Goal: Task Accomplishment & Management: Use online tool/utility

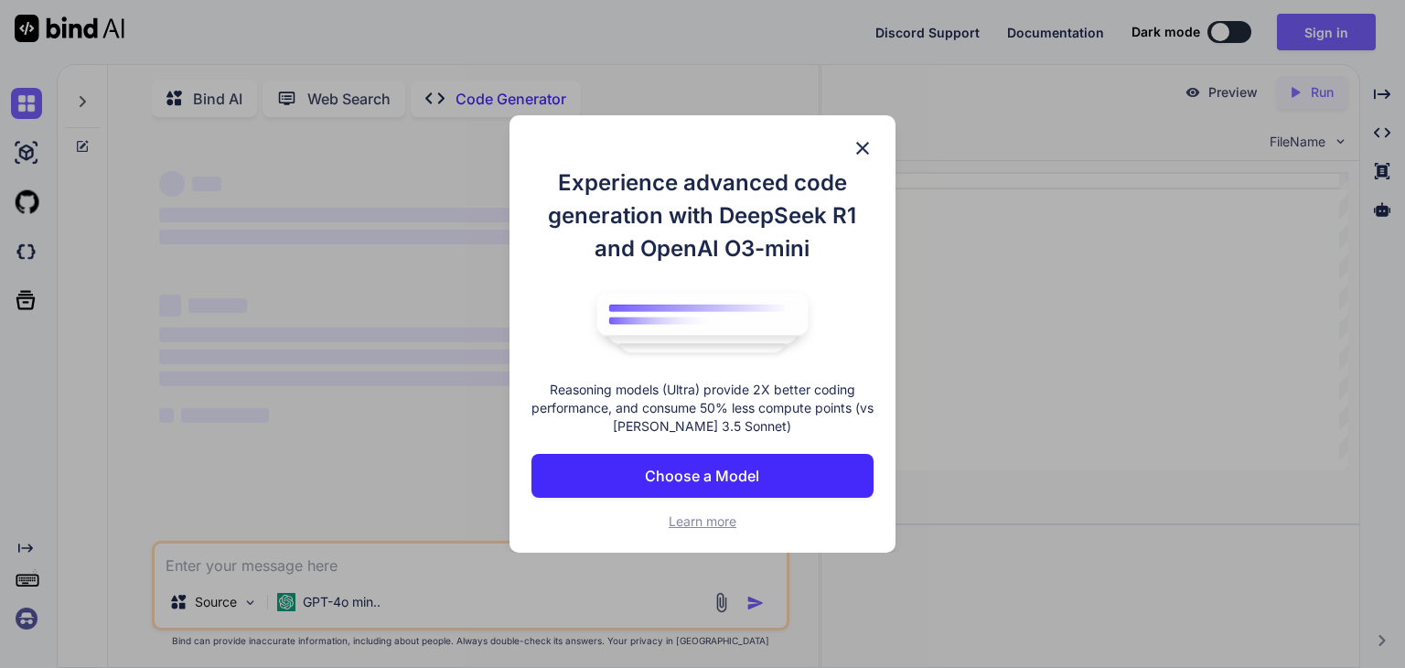
click at [804, 455] on button "Choose a Model" at bounding box center [702, 476] width 342 height 44
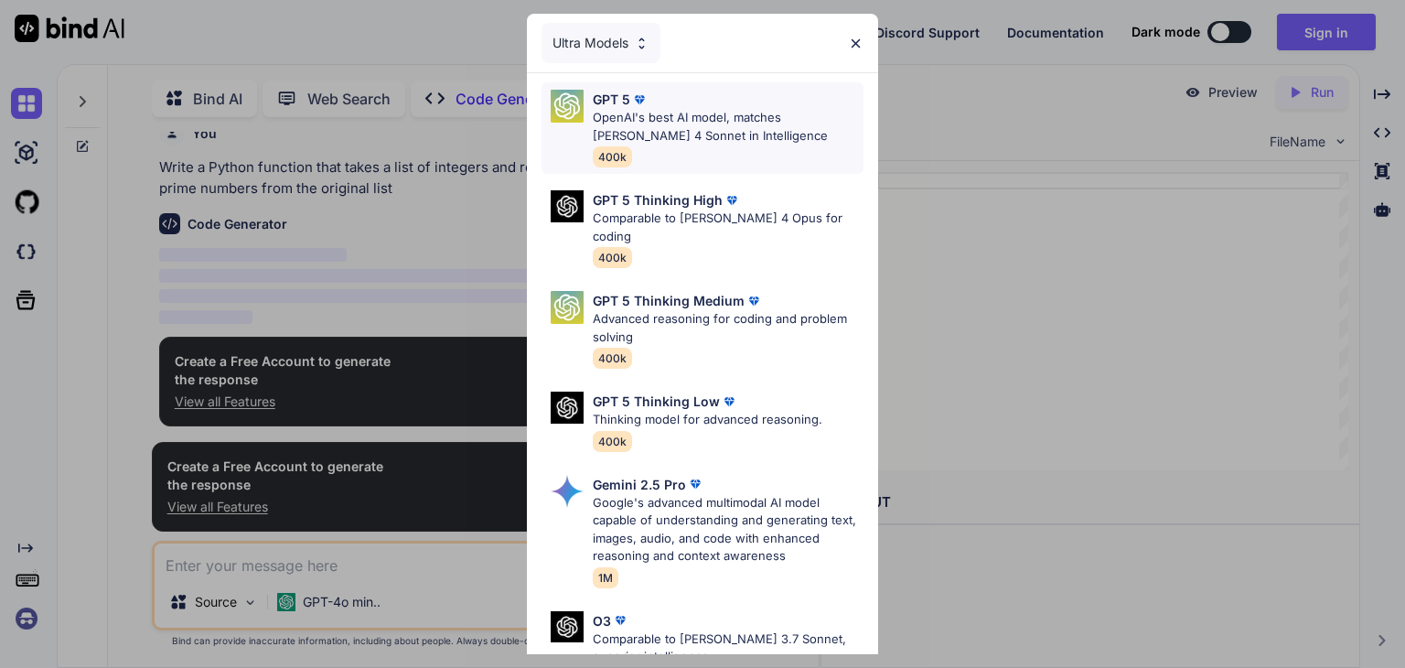
scroll to position [6, 0]
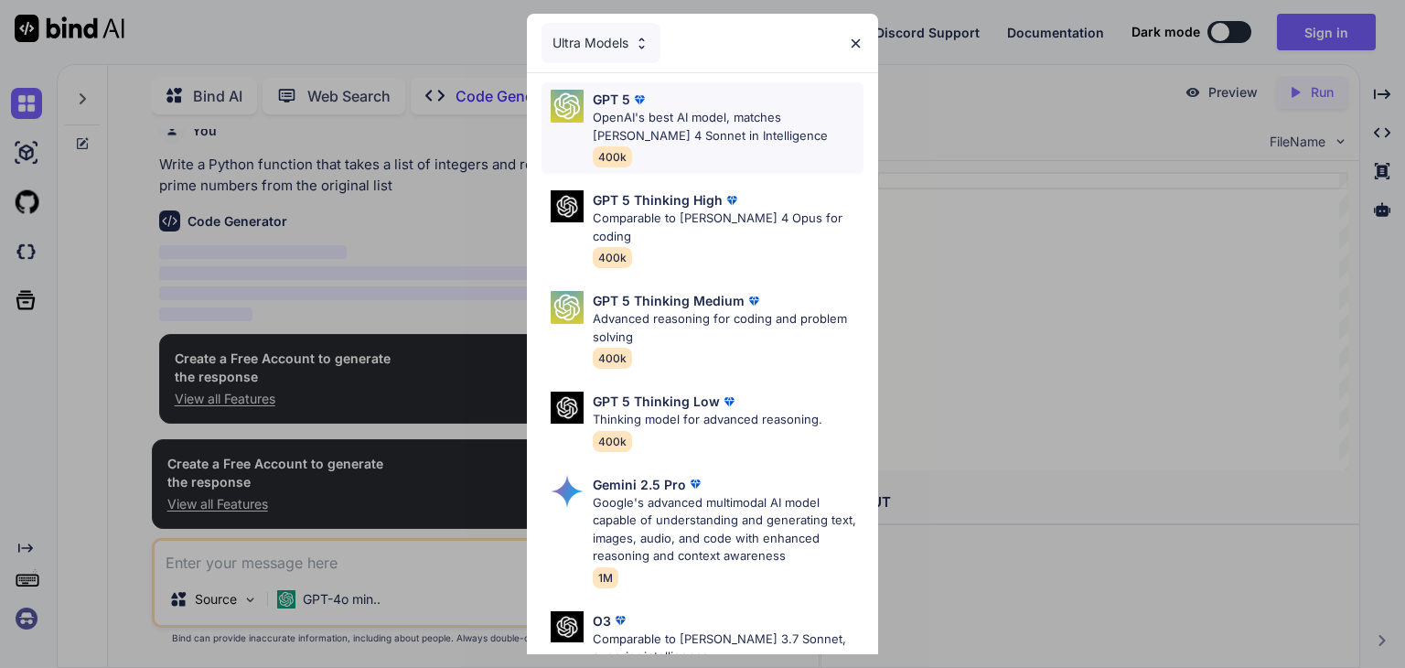
type textarea "x"
click at [603, 96] on p "GPT 5" at bounding box center [612, 99] width 38 height 19
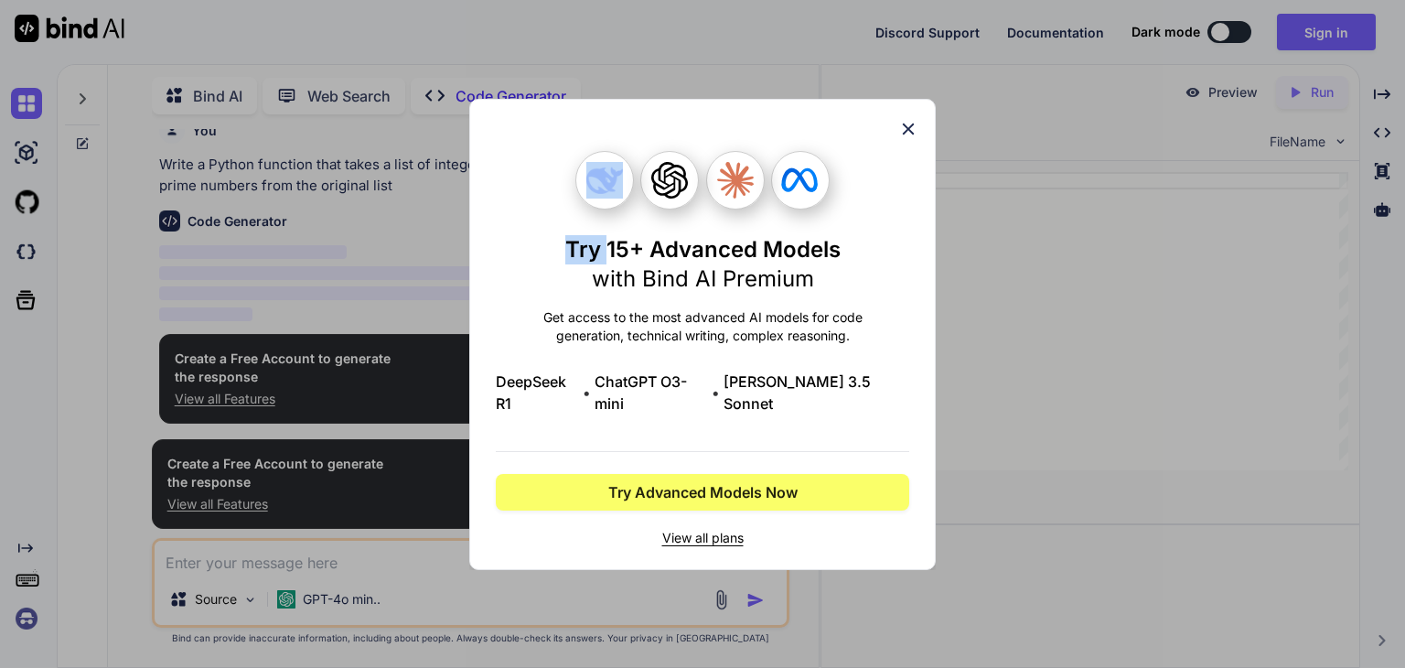
click at [603, 96] on div "Try 15+ Advanced Models with Bind AI Premium Get access to the most advanced AI…" at bounding box center [702, 334] width 1405 height 668
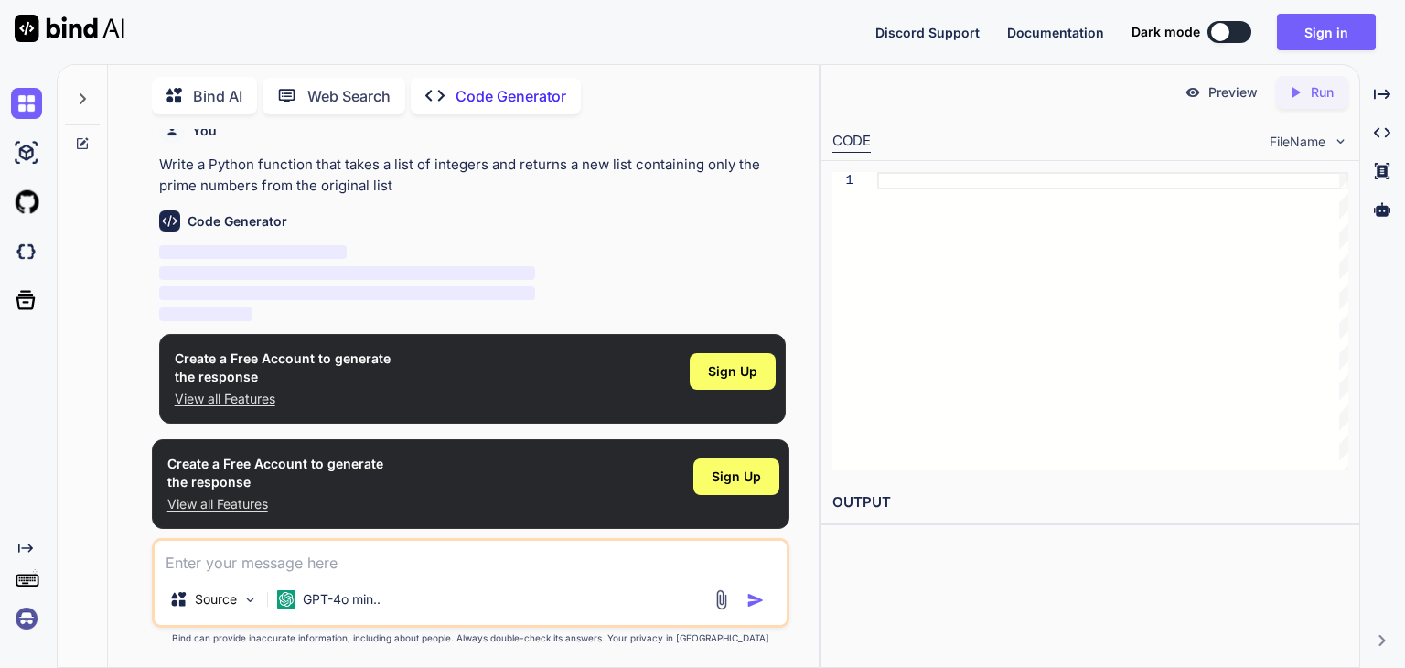
click at [277, 564] on textarea at bounding box center [471, 557] width 632 height 33
paste textarea "**Exercise 1**: Load the data and perform the following (2 points) - Explorator…"
type textarea "**Exercise 1**: Load the data and perform the following (2 points) - Explorator…"
type textarea "x"
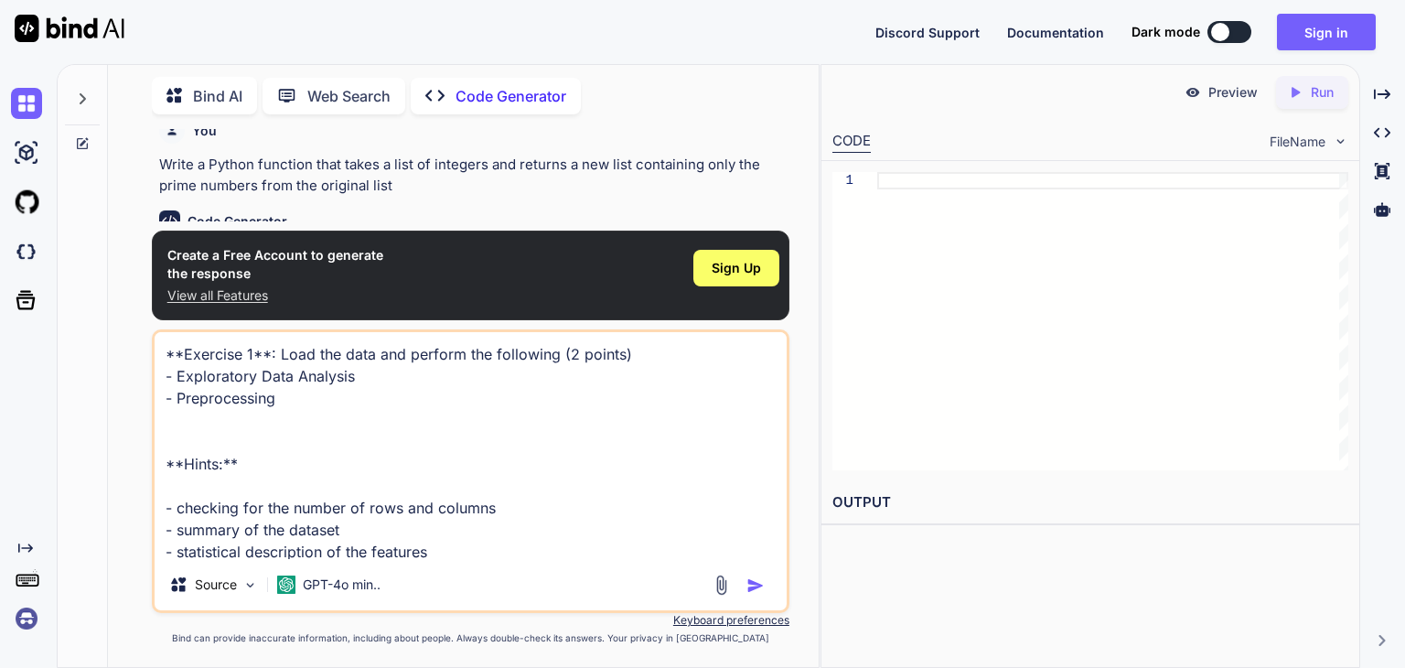
drag, startPoint x: 531, startPoint y: 546, endPoint x: 31, endPoint y: 278, distance: 567.7
click at [31, 278] on div "Created with Pixso. Bind AI Web Search Created with Pixso. Code Generator You W…" at bounding box center [702, 366] width 1405 height 604
paste textarea "### Goal of the project The goal of this project is to train linear classificat…"
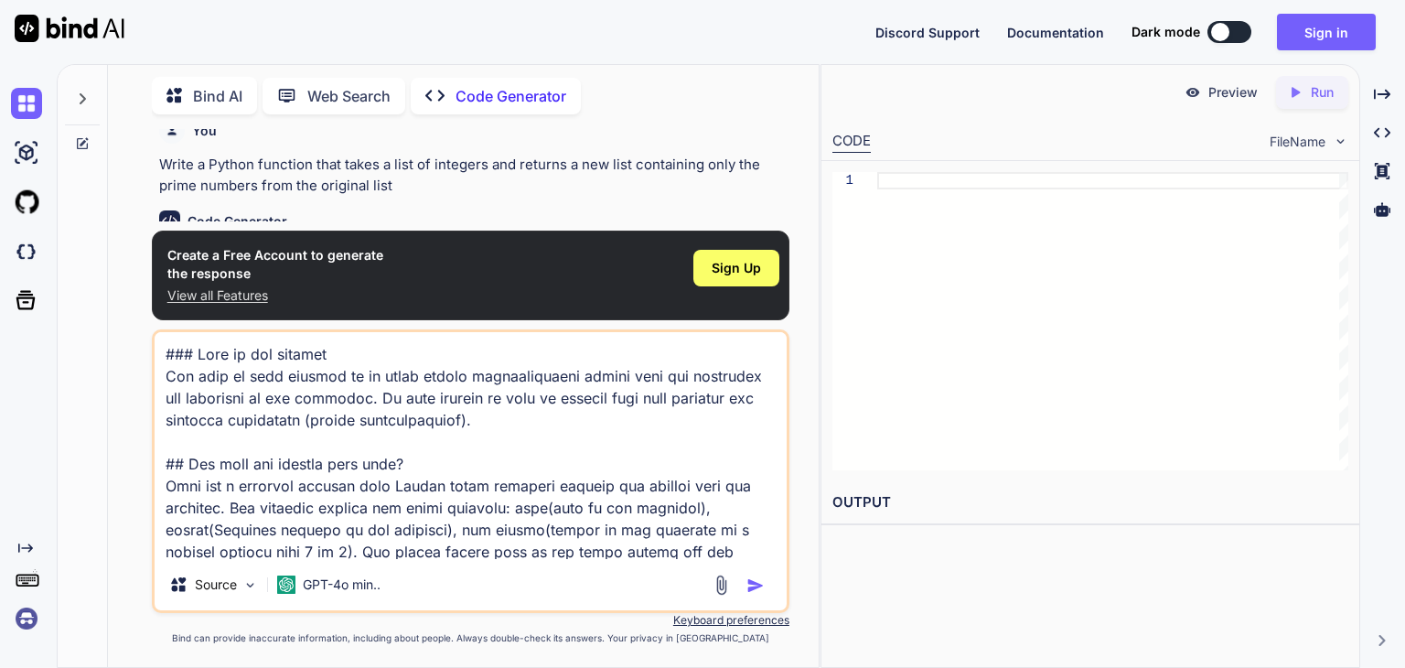
scroll to position [265, 0]
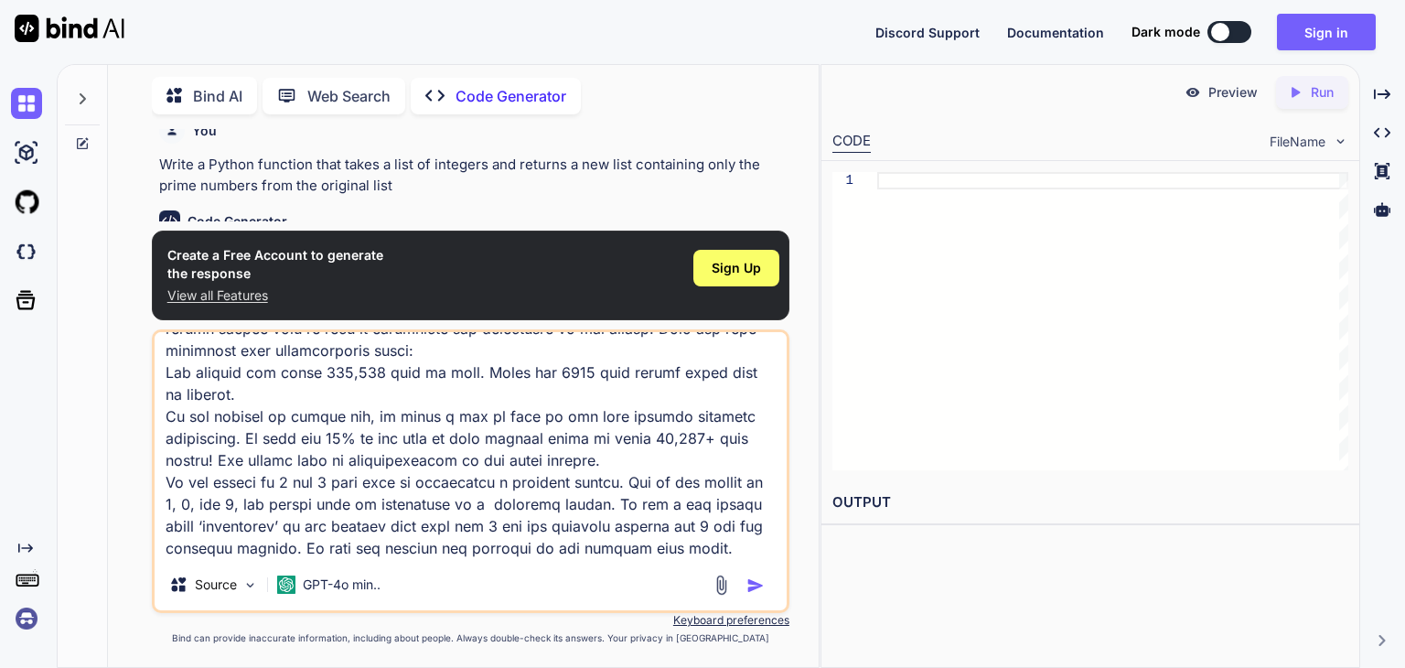
type textarea "### Goal of the project The goal of this project is to train linear classificat…"
click at [761, 587] on img "button" at bounding box center [755, 585] width 18 height 18
click at [758, 586] on img "button" at bounding box center [755, 585] width 18 height 18
click at [767, 284] on div "Sign Up" at bounding box center [736, 268] width 86 height 37
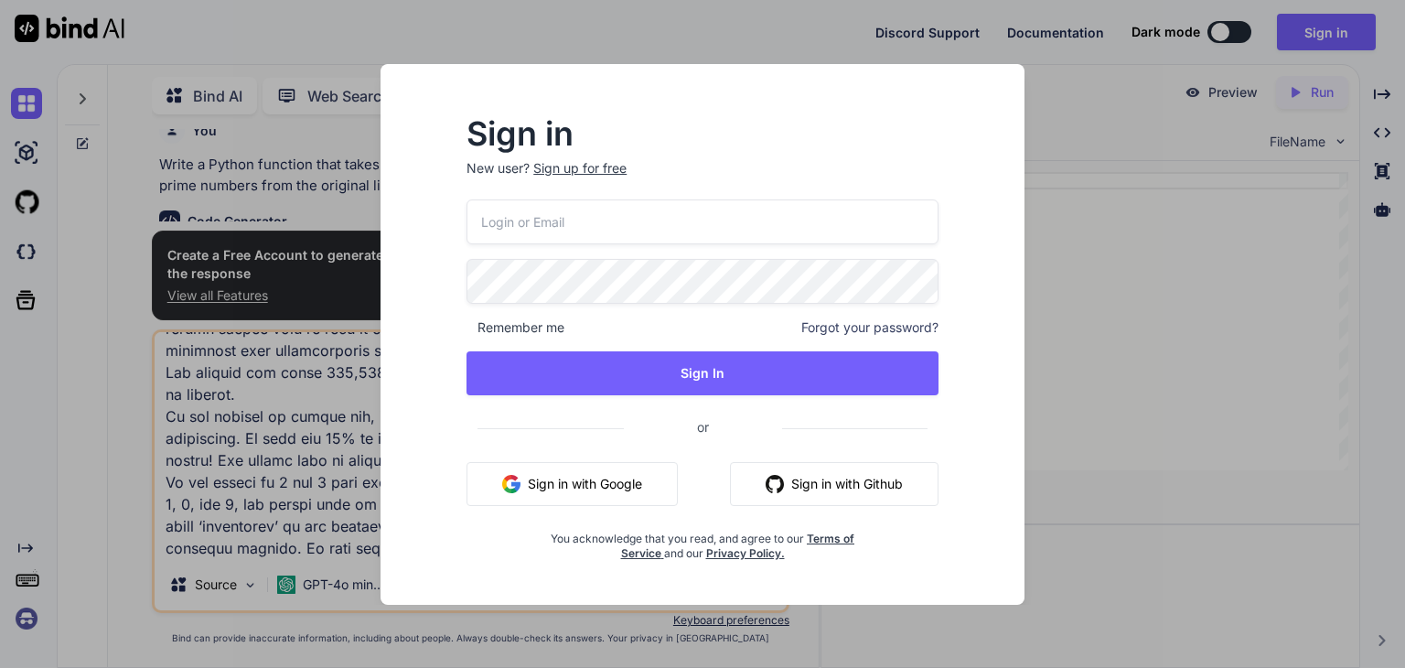
click at [523, 224] on input "email" at bounding box center [703, 221] width 472 height 45
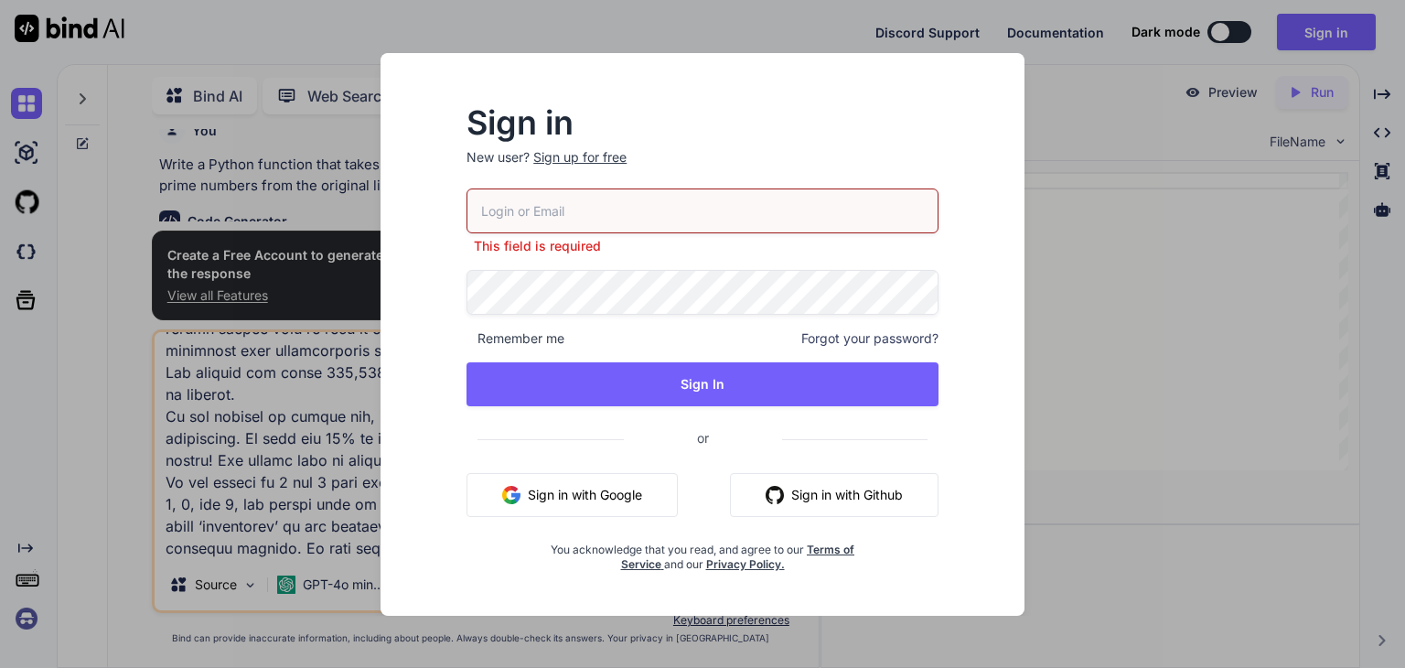
click at [574, 169] on p "New user? Sign up for free" at bounding box center [703, 168] width 472 height 40
click at [545, 213] on input "email" at bounding box center [703, 210] width 472 height 45
type input "R"
type input "[EMAIL_ADDRESS][DOMAIN_NAME]"
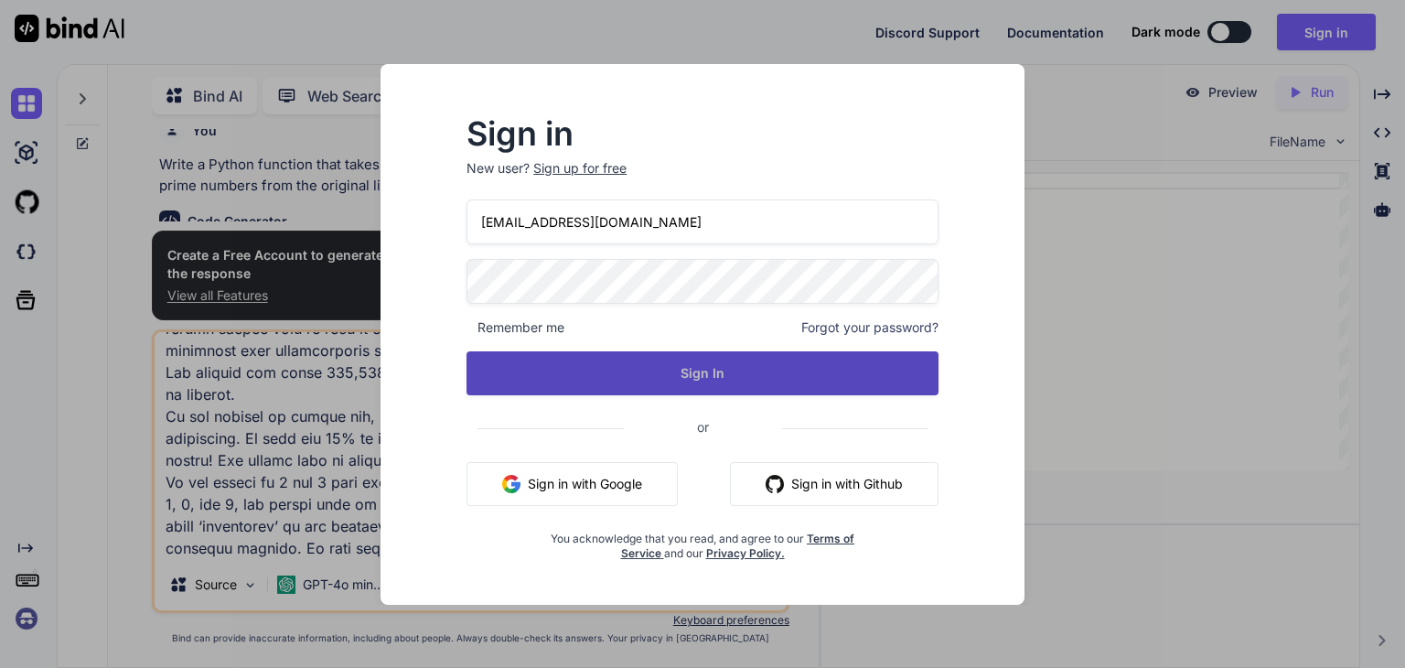
click at [698, 378] on button "Sign In" at bounding box center [703, 373] width 472 height 44
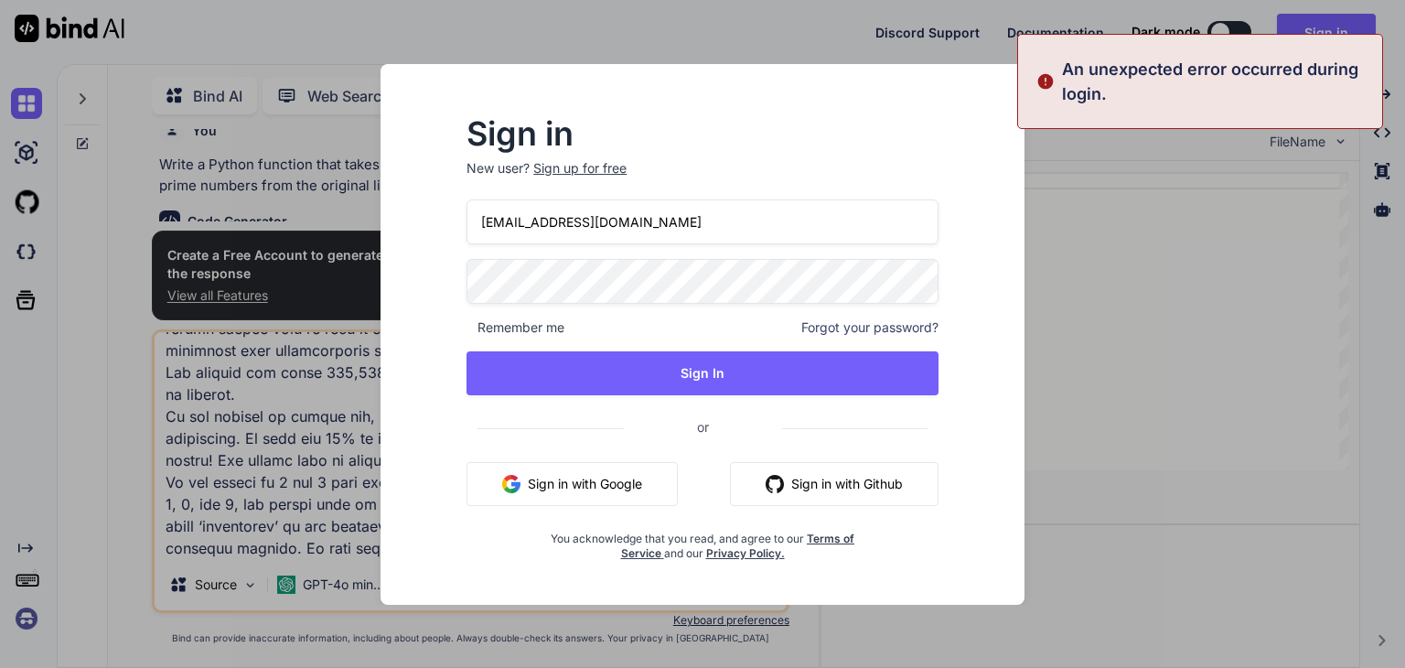
click at [599, 168] on div "Sign up for free" at bounding box center [579, 168] width 93 height 18
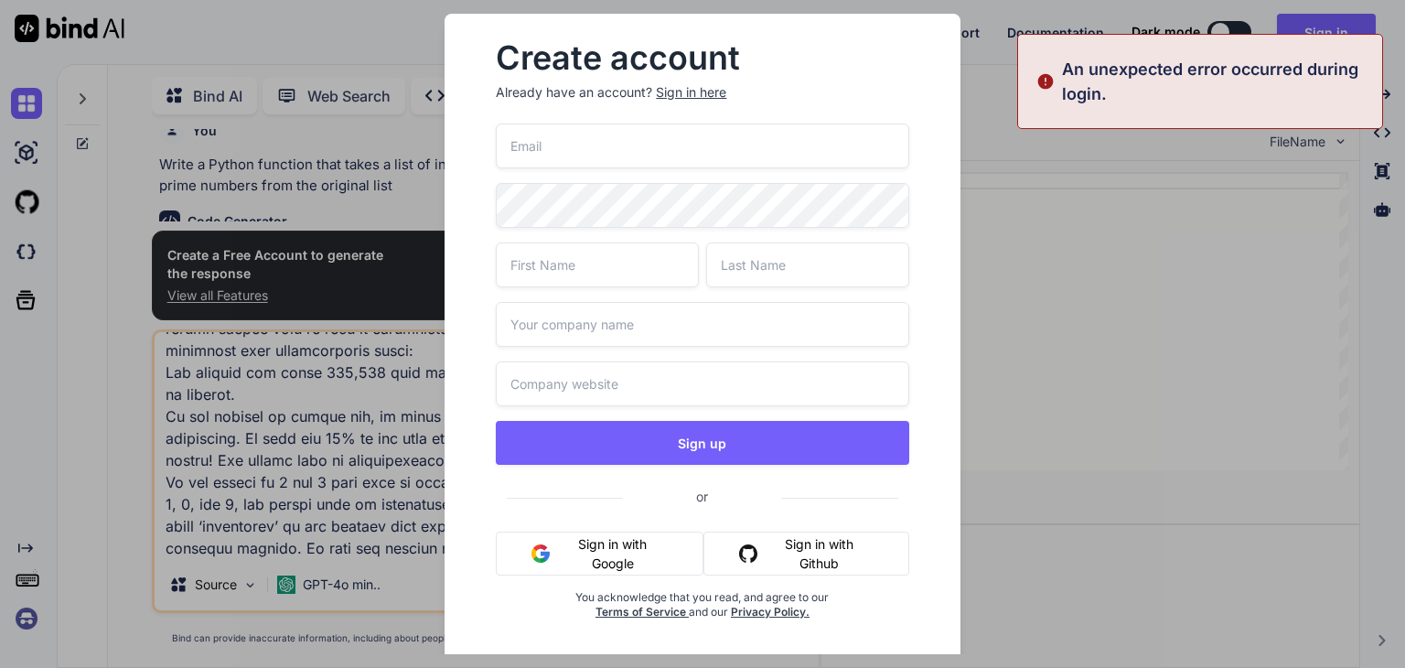
click at [596, 151] on input "email" at bounding box center [702, 145] width 413 height 45
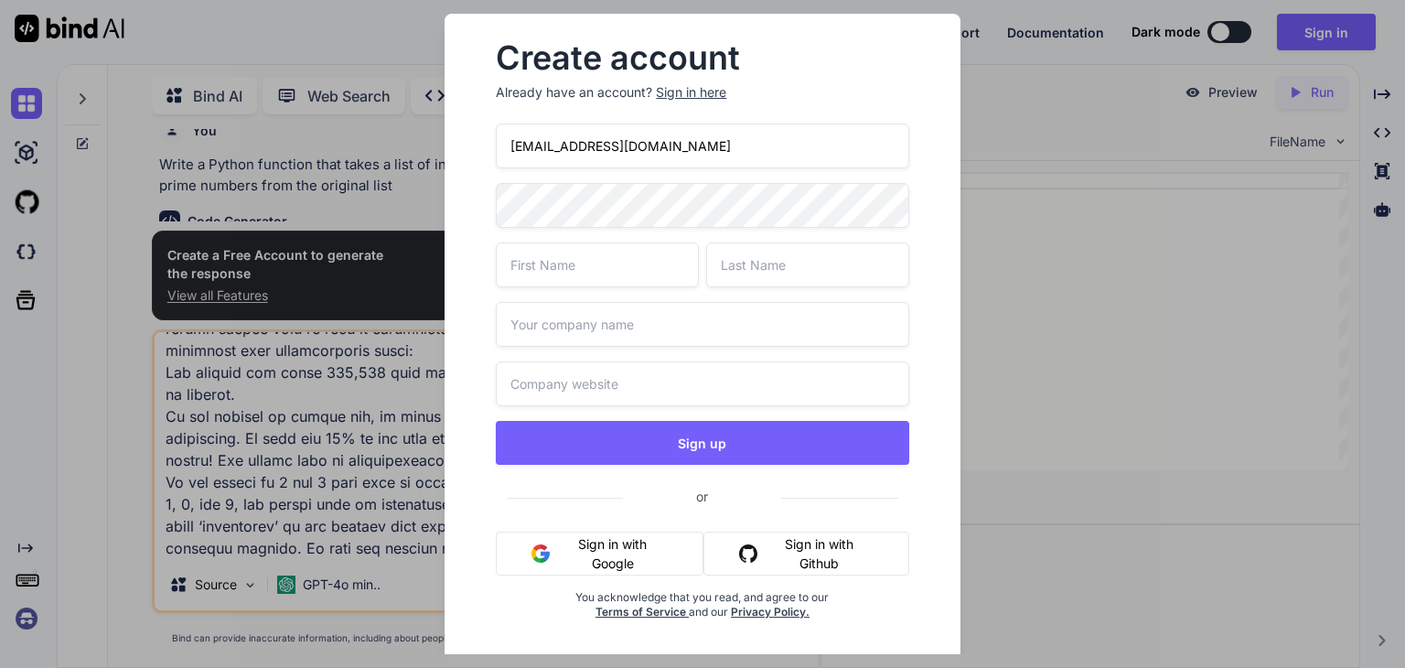
type input "[EMAIL_ADDRESS][DOMAIN_NAME]"
type input "Razi"
type input "razi"
click at [640, 469] on div "[EMAIL_ADDRESS][DOMAIN_NAME] [PERSON_NAME] razi Sign up or Sign in with Google …" at bounding box center [702, 393] width 413 height 540
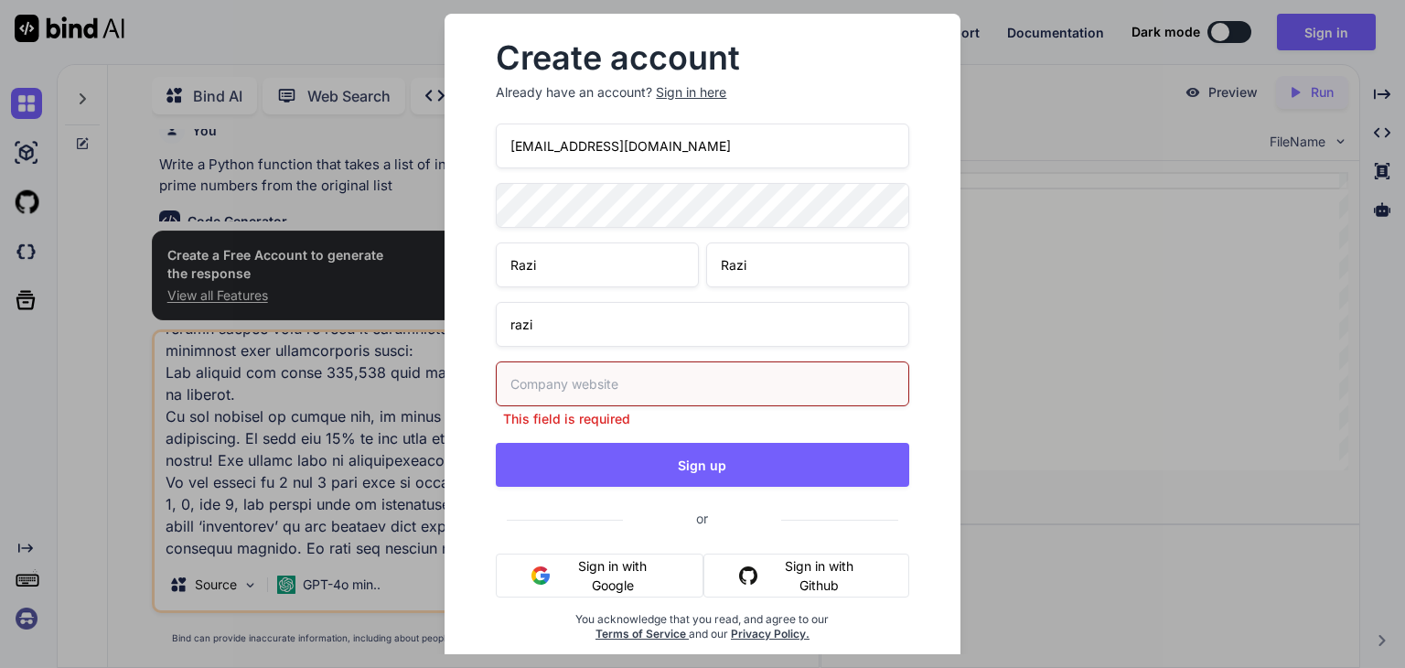
click at [589, 392] on input "text" at bounding box center [702, 383] width 413 height 45
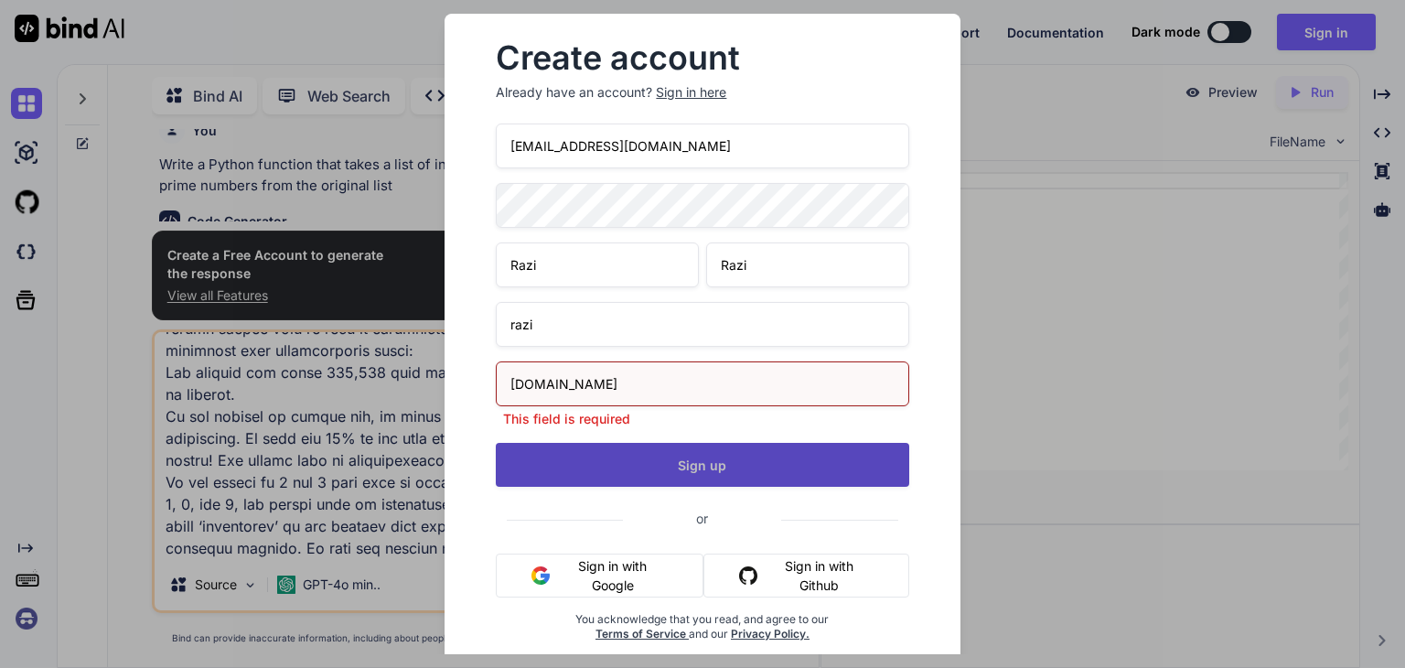
type input "[DOMAIN_NAME]"
click at [659, 483] on div "[EMAIL_ADDRESS][DOMAIN_NAME] [PERSON_NAME] razi [DOMAIN_NAME] This field is req…" at bounding box center [702, 404] width 413 height 562
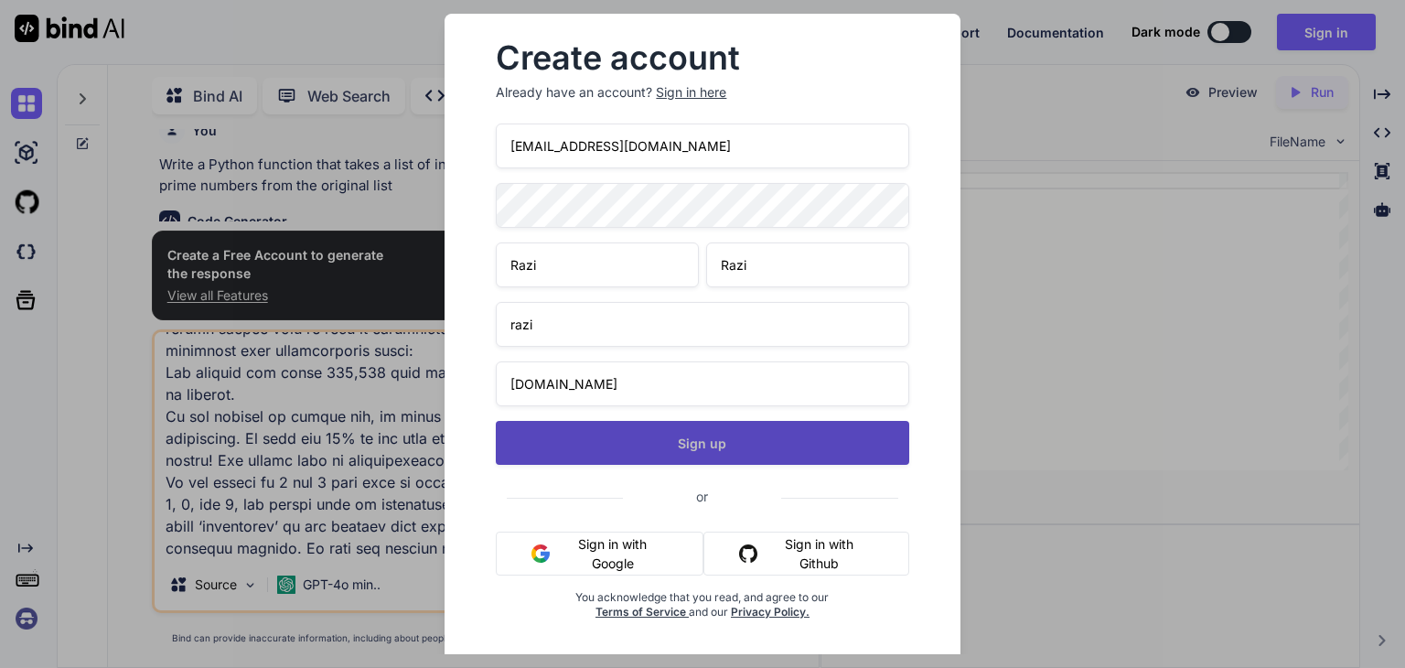
click at [664, 451] on button "Sign up" at bounding box center [702, 443] width 413 height 44
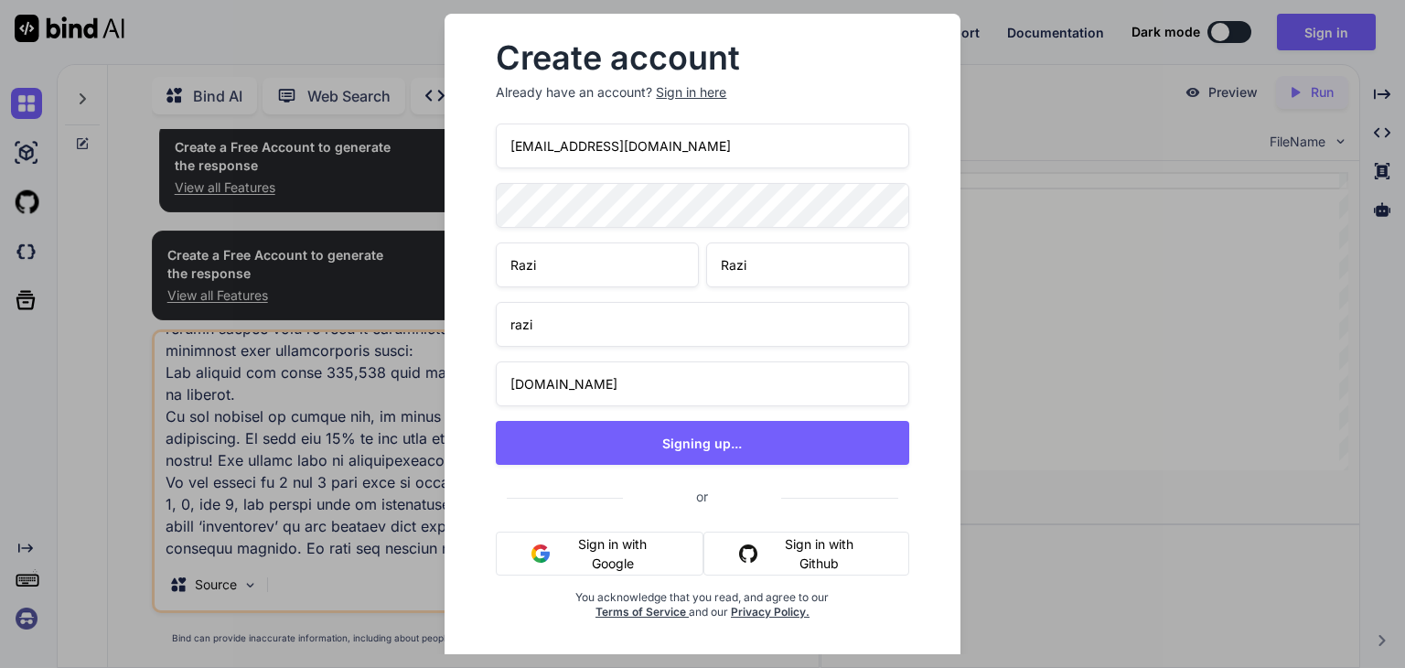
scroll to position [14, 0]
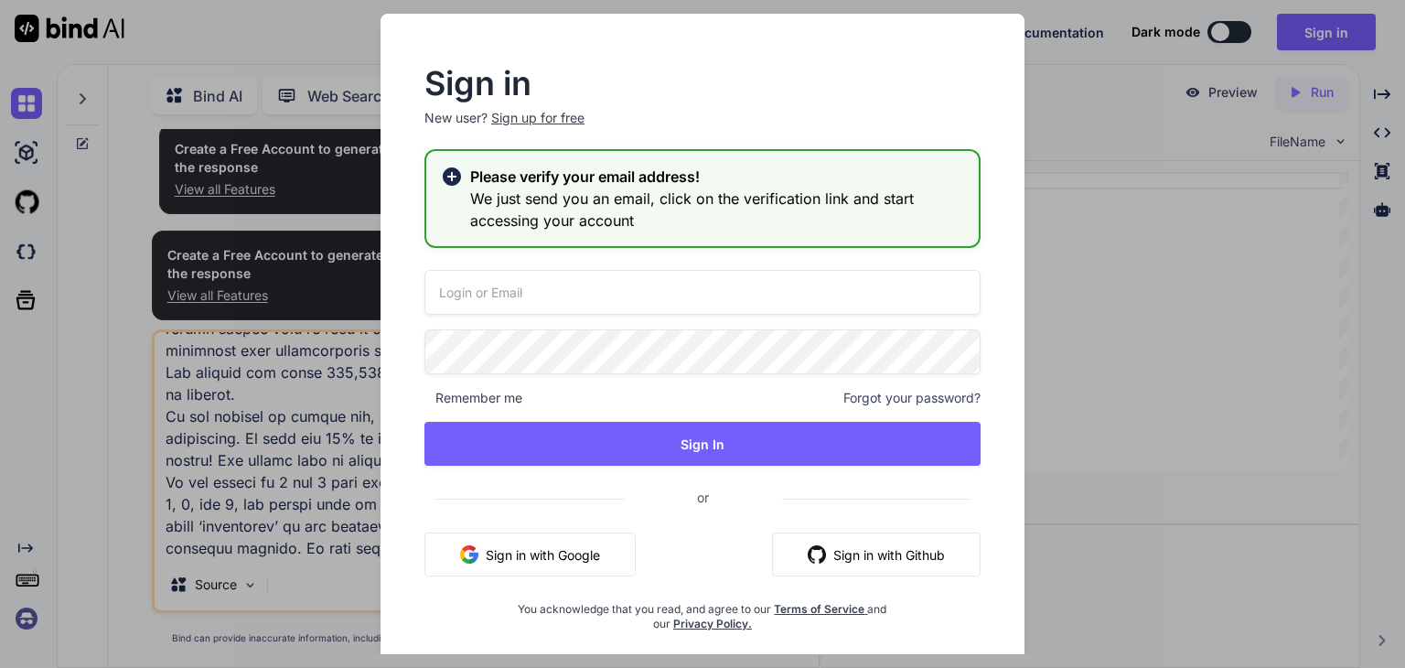
click at [586, 291] on input "email" at bounding box center [702, 292] width 556 height 45
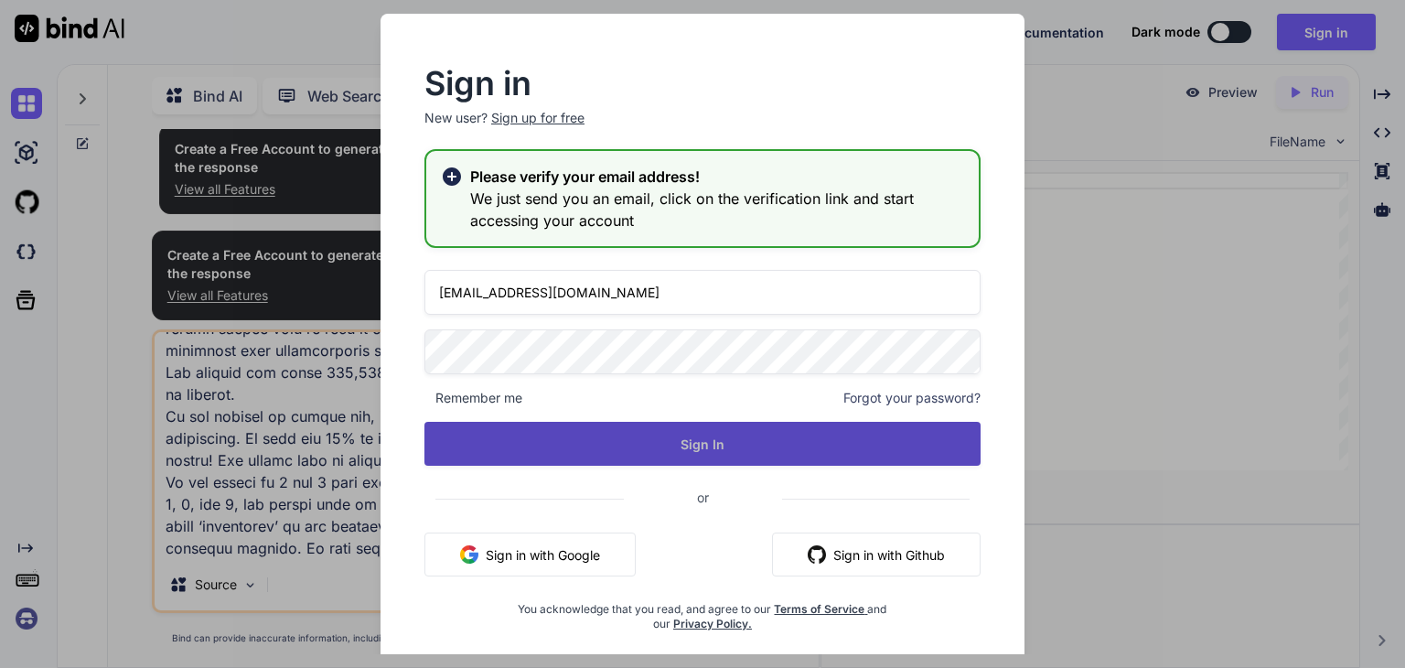
click at [725, 458] on button "Sign In" at bounding box center [702, 444] width 556 height 44
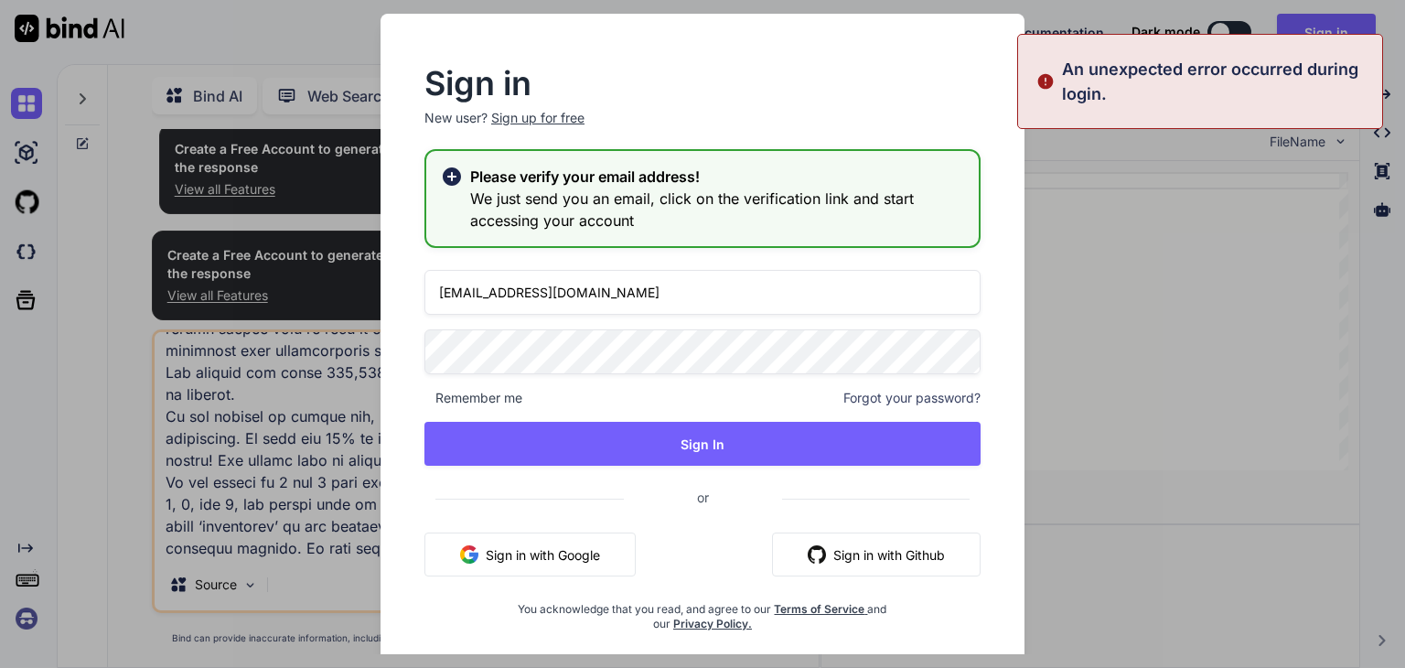
click at [541, 291] on input "[EMAIL_ADDRESS][DOMAIN_NAME]" at bounding box center [702, 292] width 556 height 45
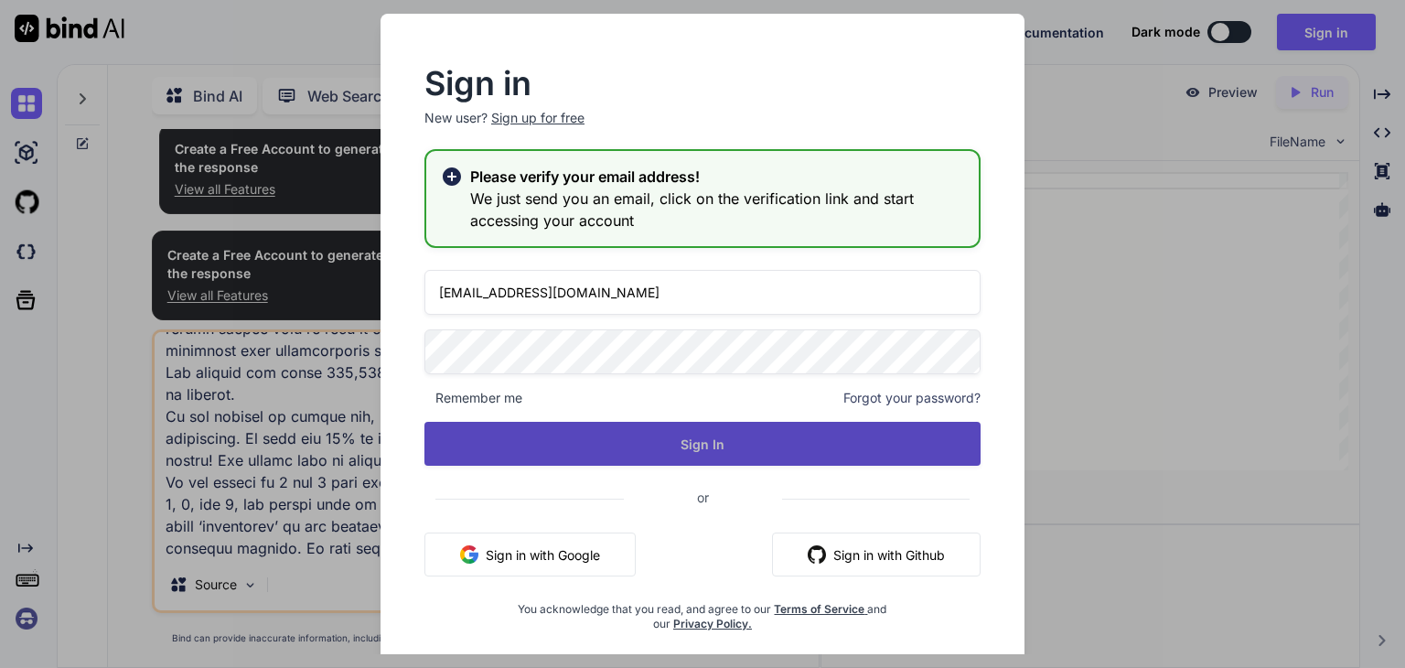
type input "[EMAIL_ADDRESS][DOMAIN_NAME]"
click at [618, 446] on button "Sign In" at bounding box center [702, 444] width 556 height 44
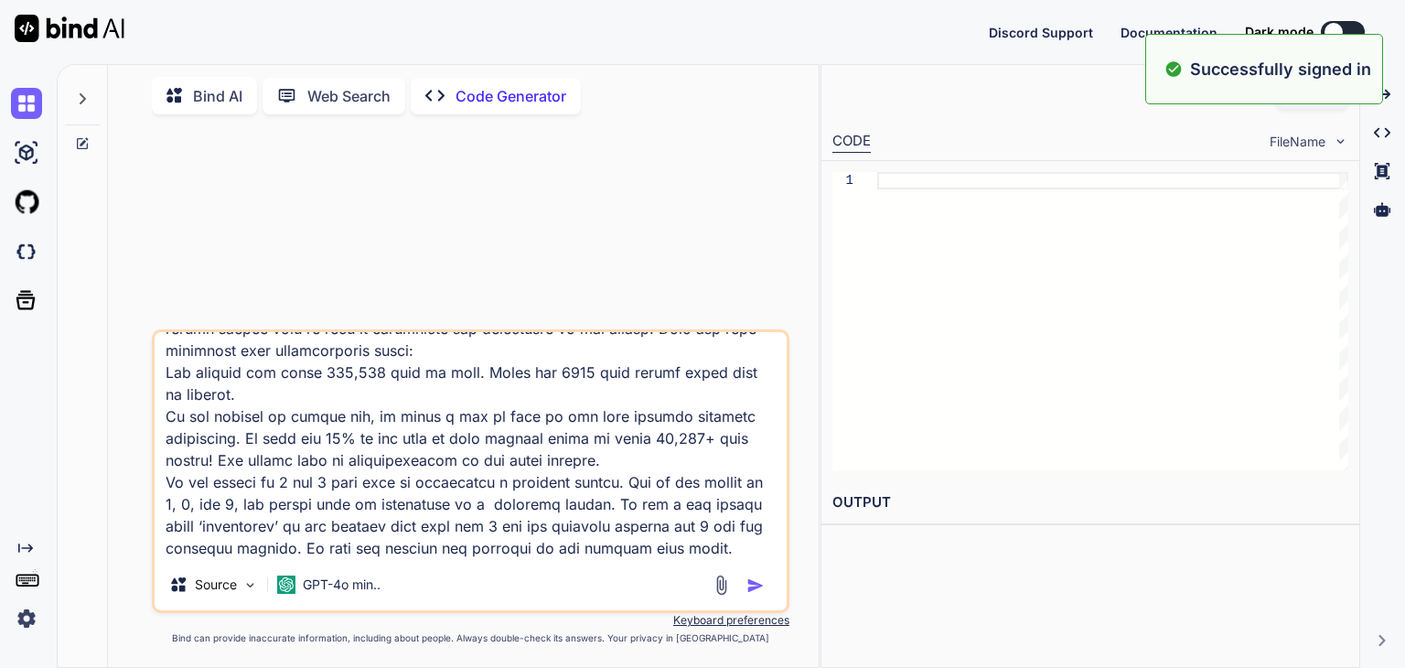
scroll to position [0, 0]
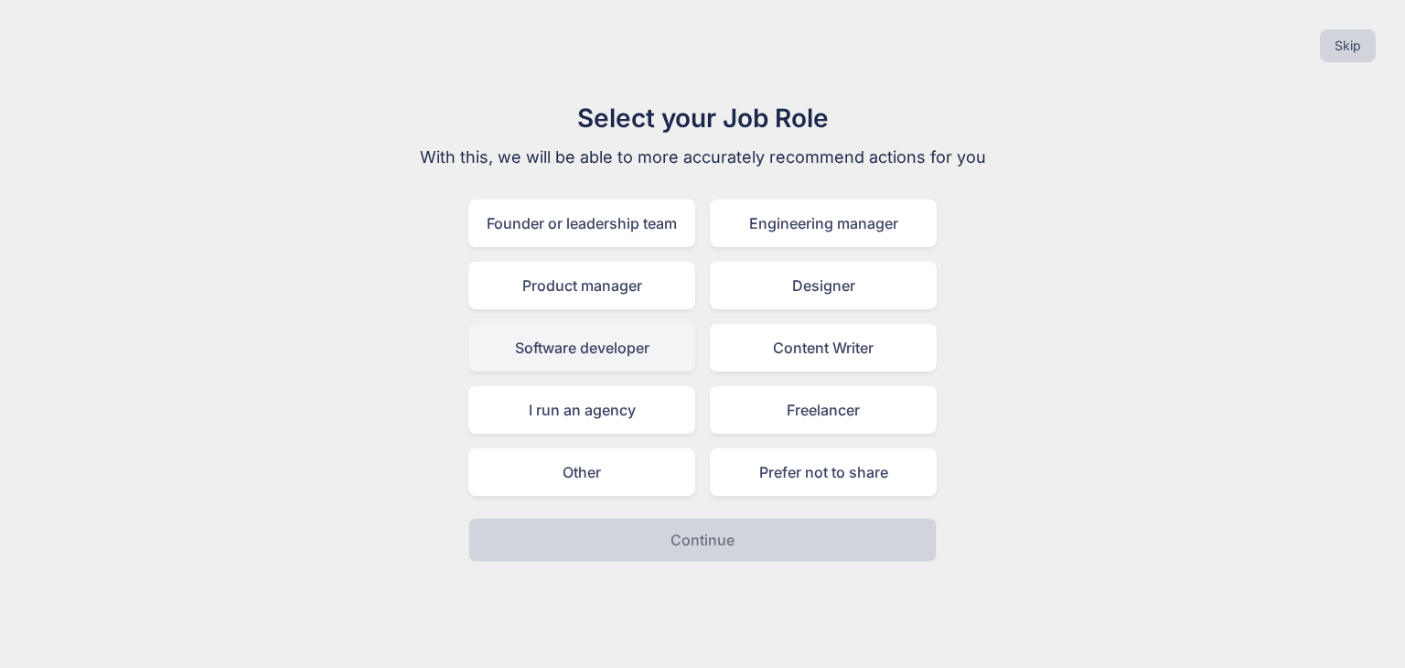
click at [604, 352] on div "Software developer" at bounding box center [581, 348] width 227 height 48
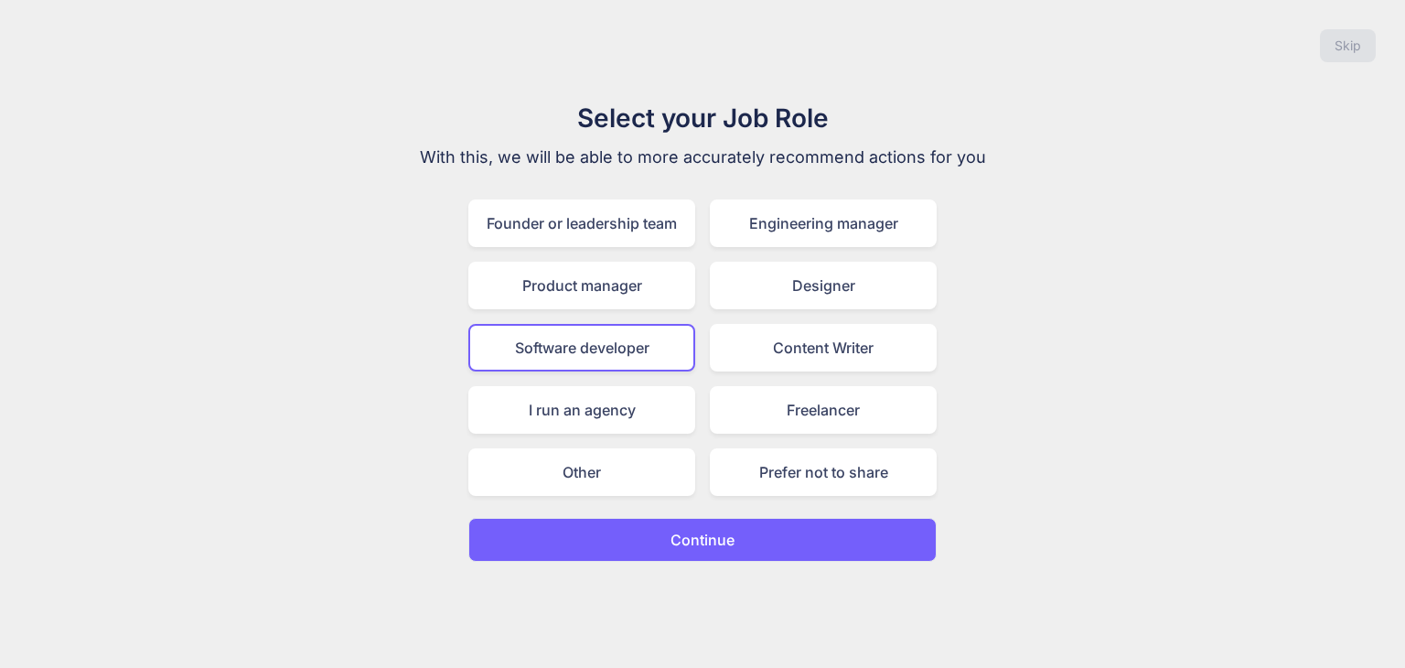
click at [714, 531] on p "Continue" at bounding box center [703, 540] width 64 height 22
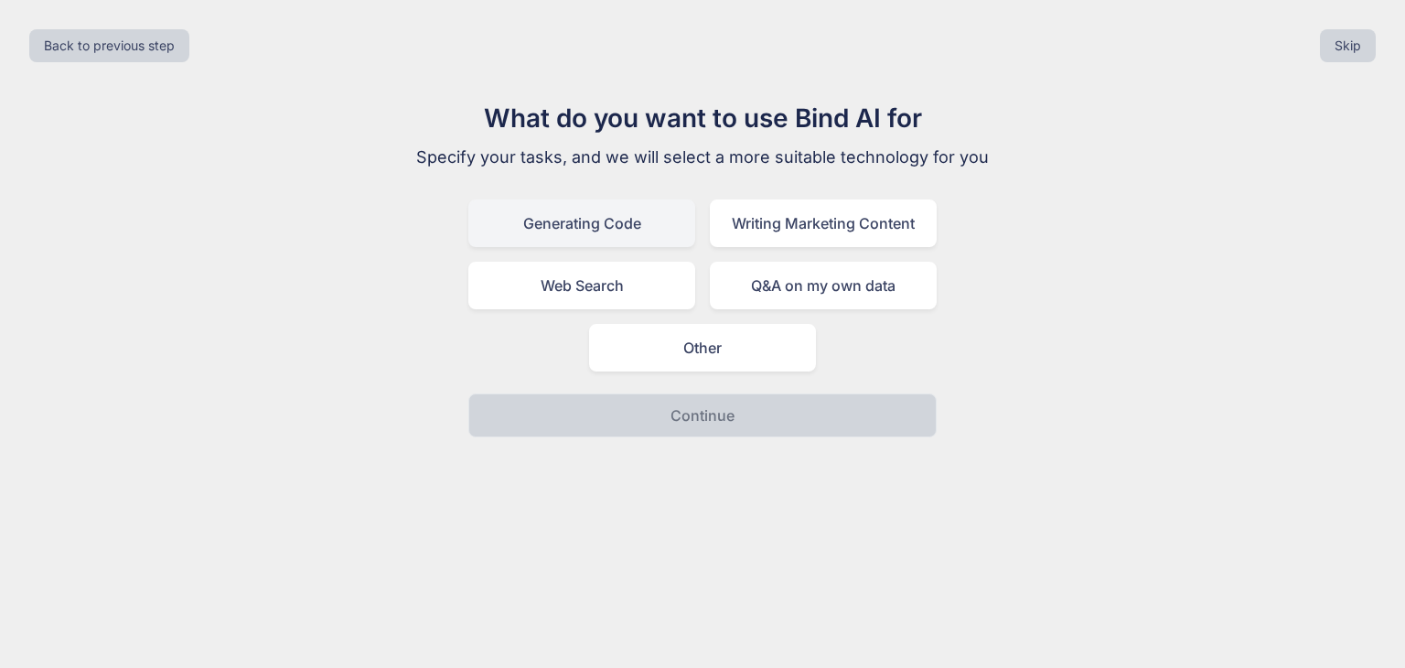
click at [553, 220] on div "Generating Code" at bounding box center [581, 223] width 227 height 48
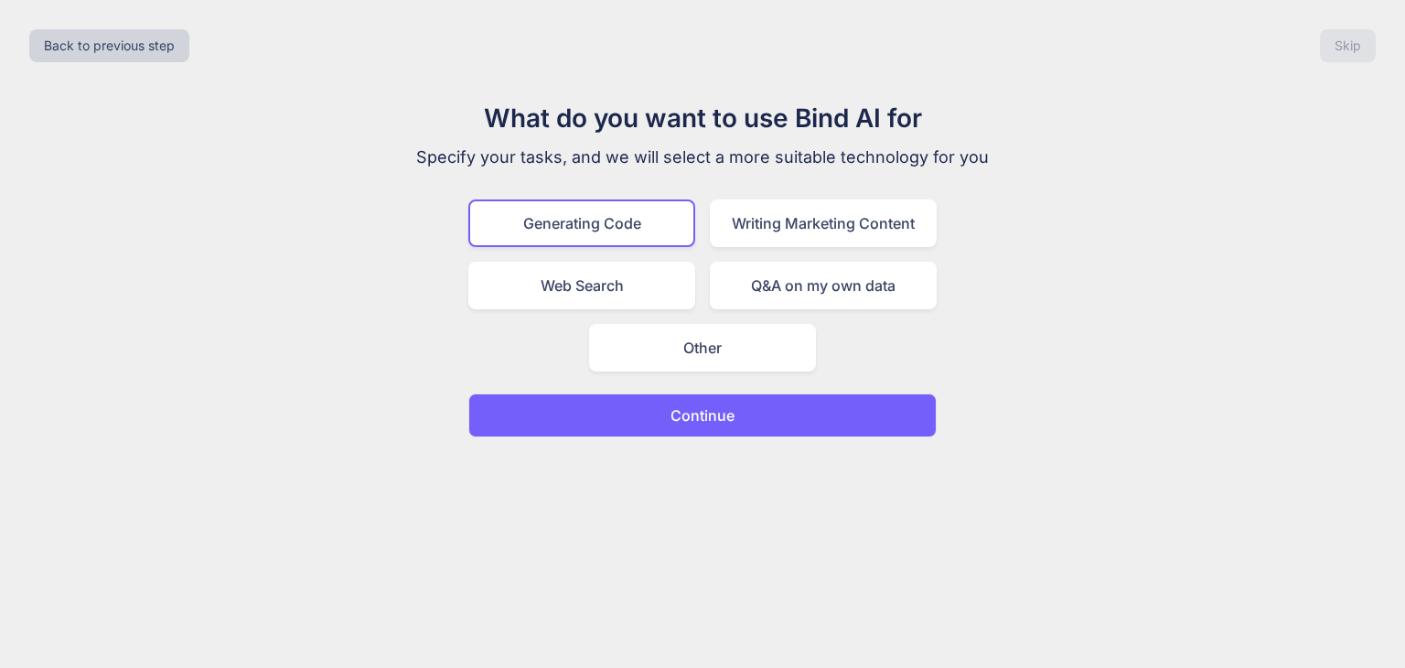
click at [727, 419] on p "Continue" at bounding box center [703, 415] width 64 height 22
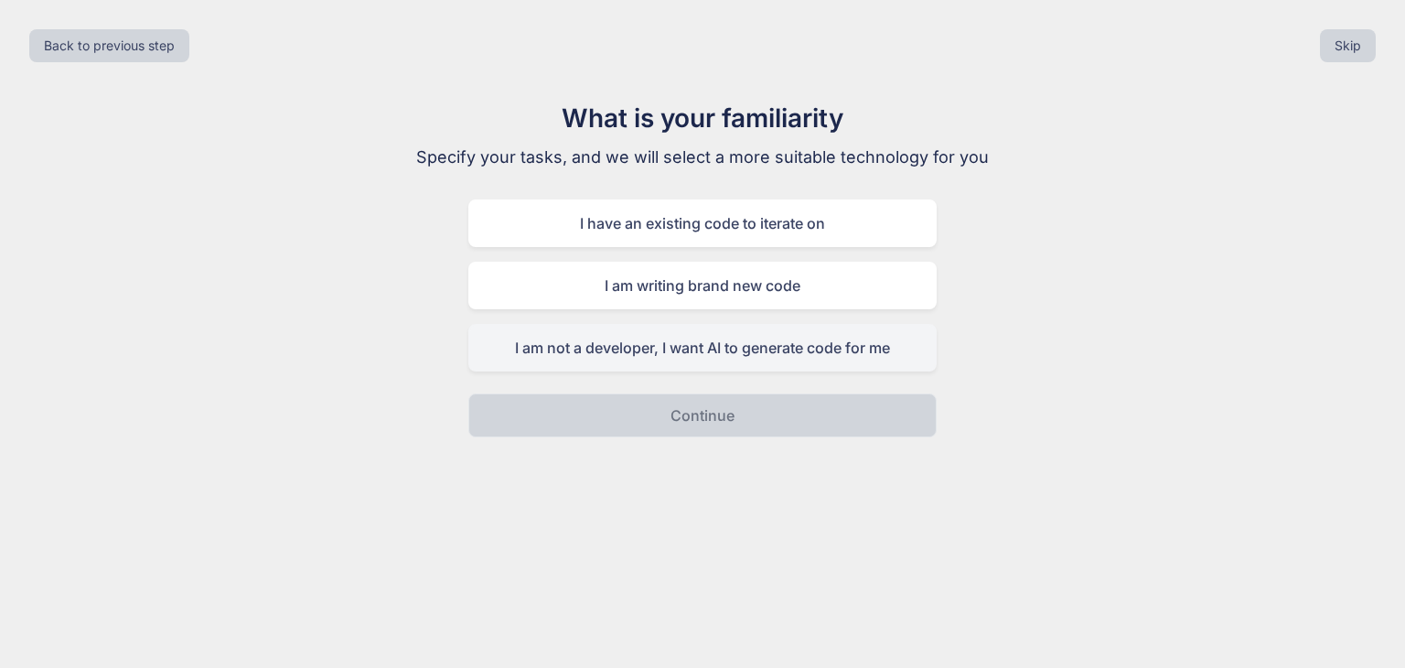
click at [661, 342] on div "I am not a developer, I want AI to generate code for me" at bounding box center [702, 348] width 468 height 48
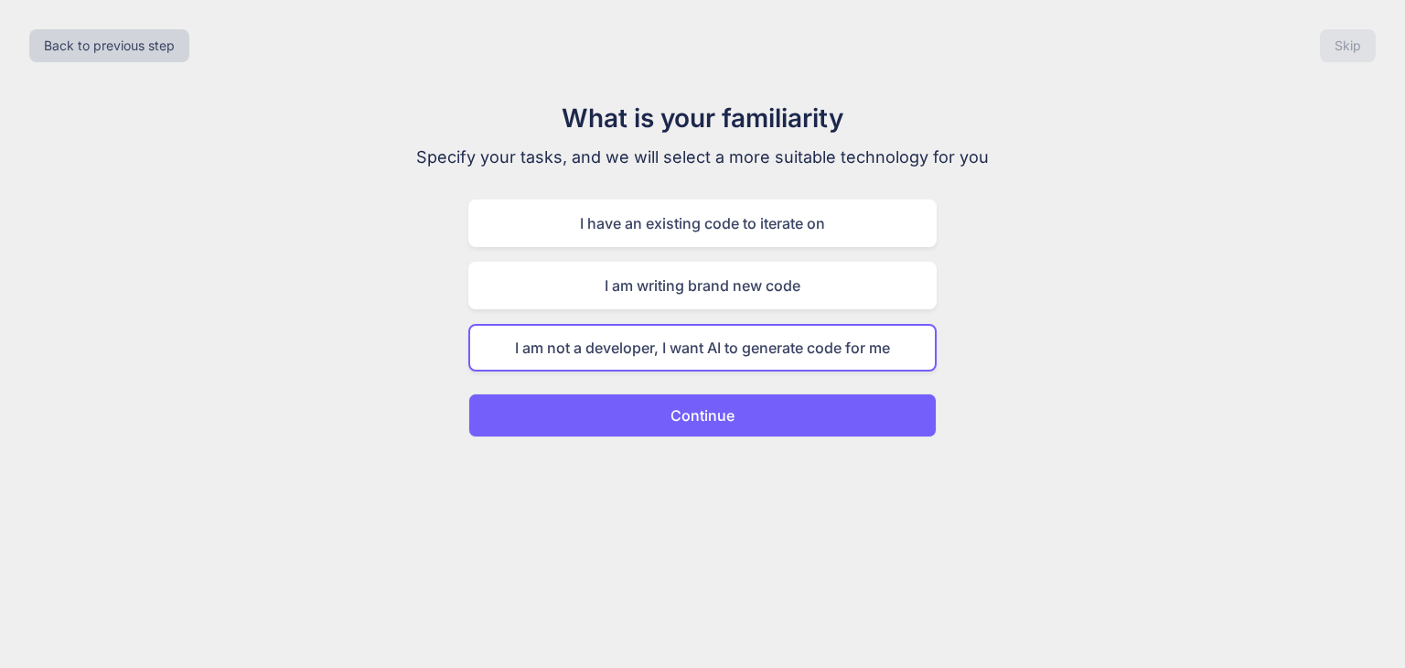
click at [715, 413] on p "Continue" at bounding box center [703, 415] width 64 height 22
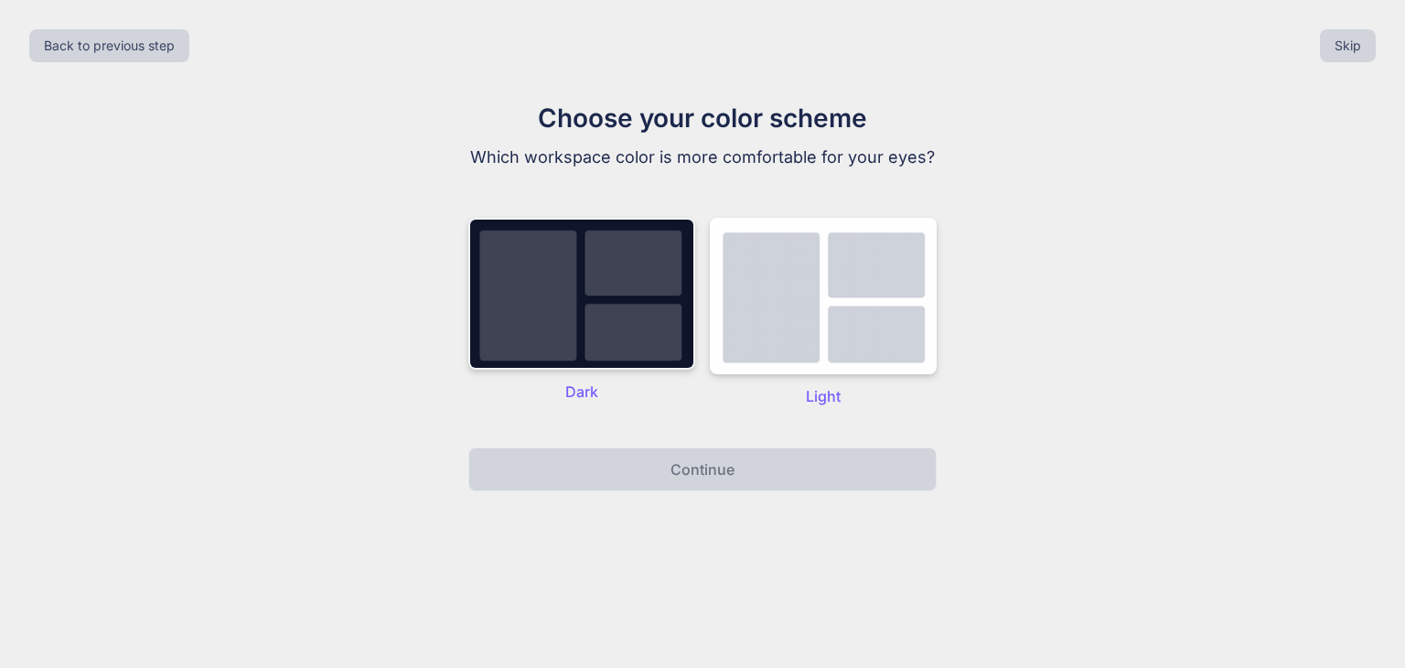
click at [669, 306] on img at bounding box center [581, 294] width 227 height 152
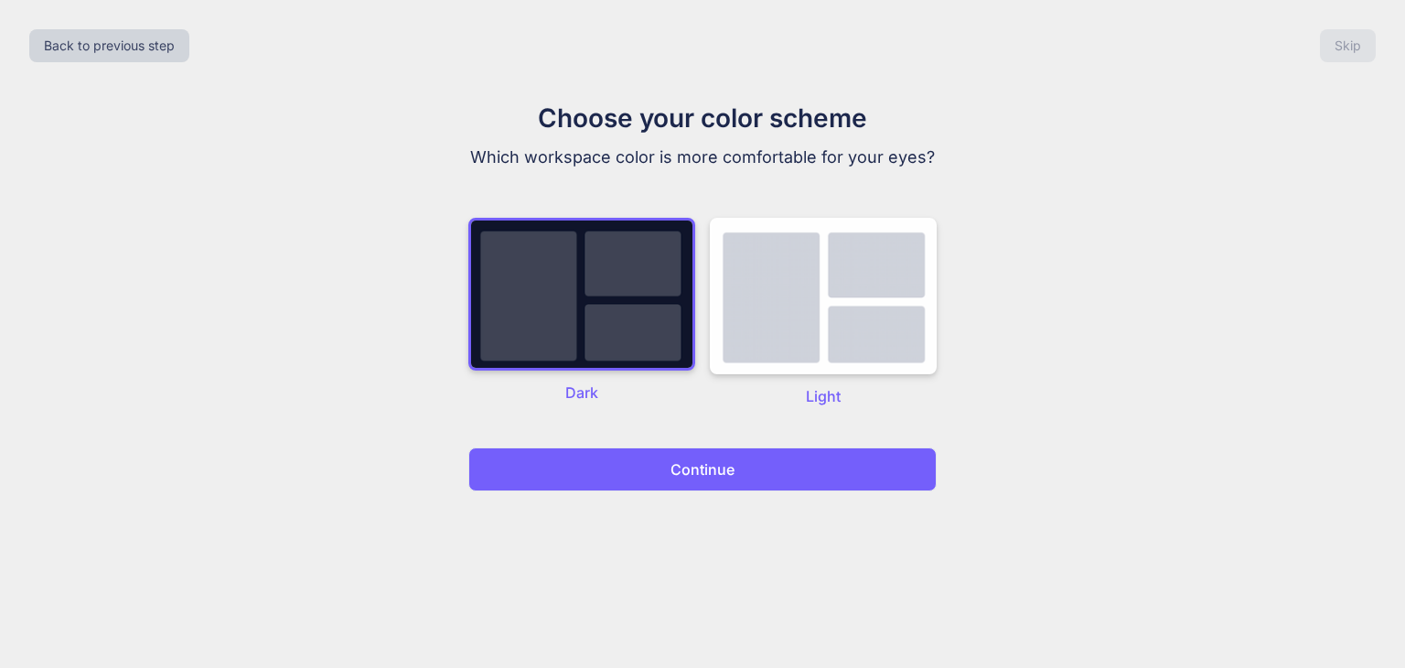
click at [698, 473] on p "Continue" at bounding box center [703, 469] width 64 height 22
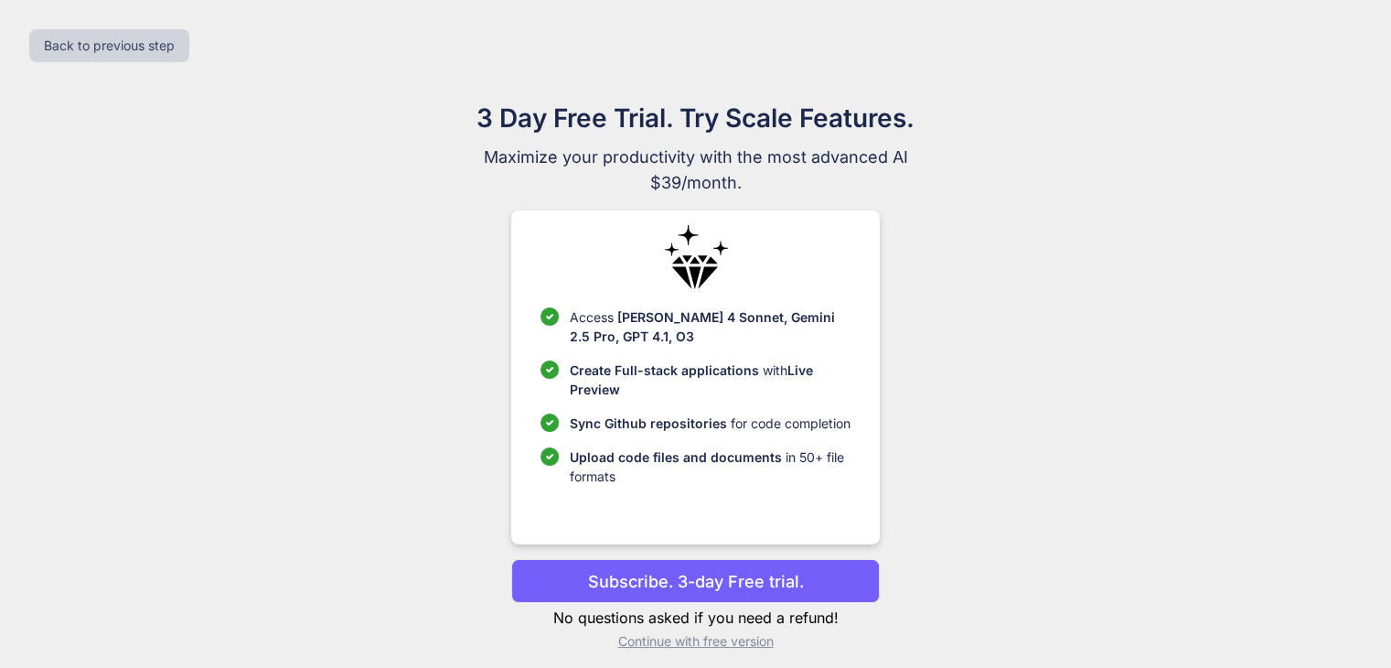
click at [742, 643] on p "Continue with free version" at bounding box center [695, 641] width 369 height 18
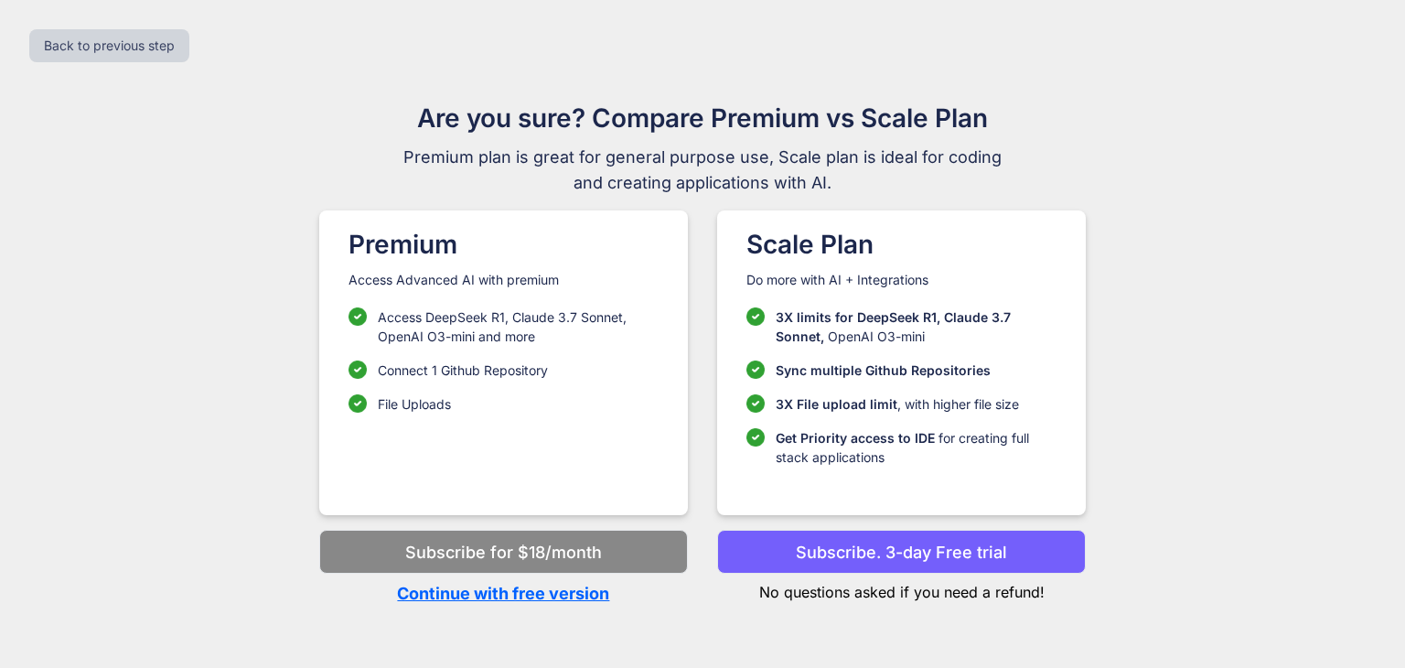
click at [540, 595] on p "Continue with free version" at bounding box center [503, 593] width 369 height 25
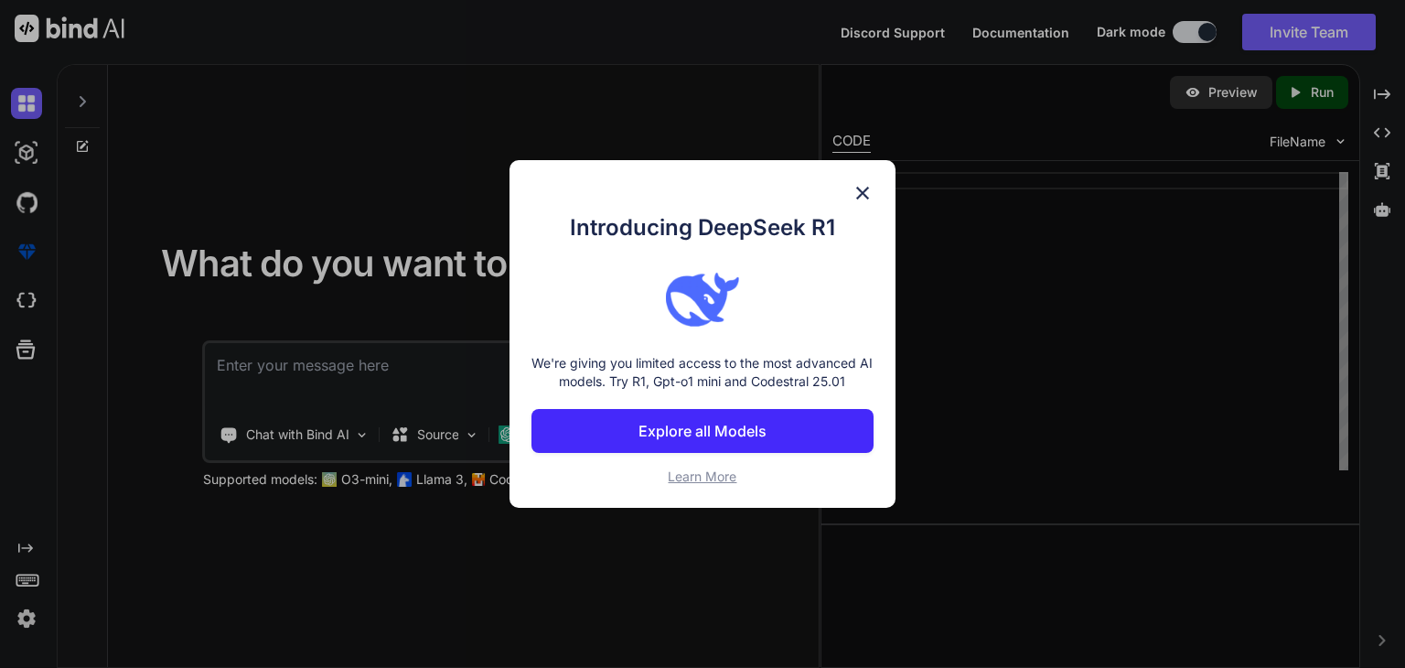
click at [767, 413] on button "Explore all Models" at bounding box center [702, 431] width 342 height 44
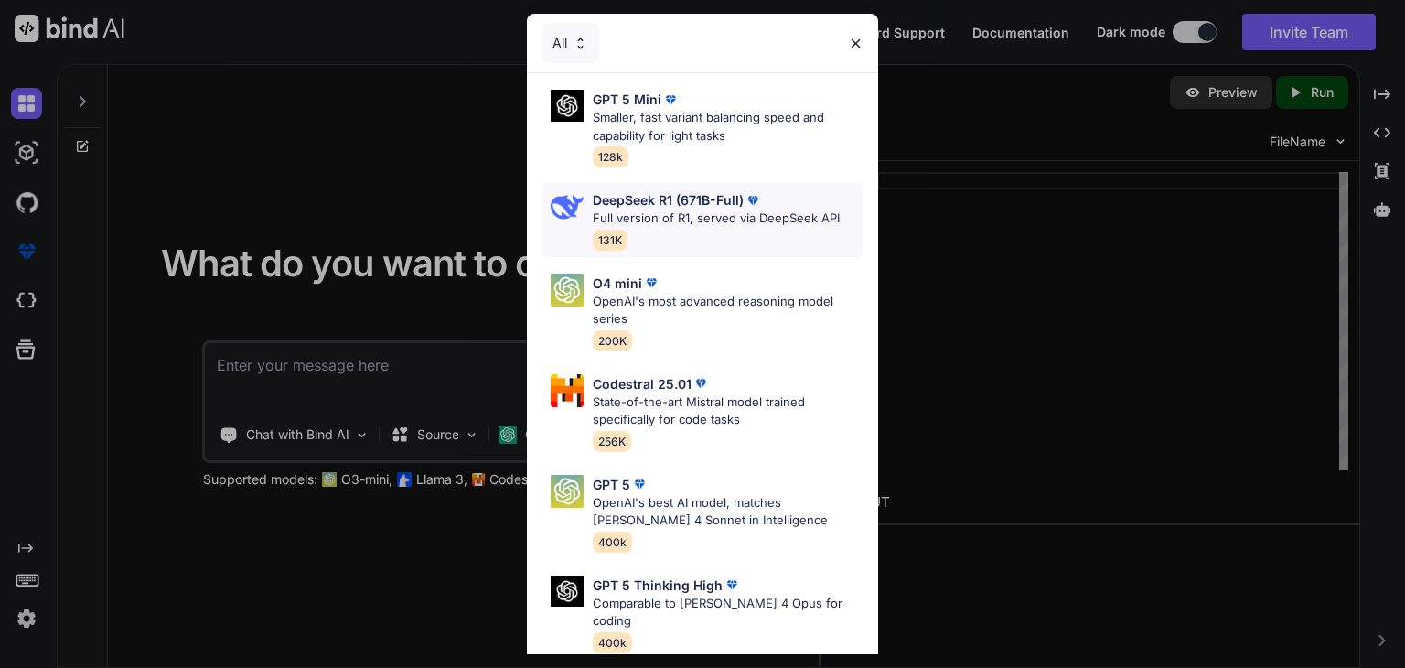
click at [638, 206] on p "DeepSeek R1 (671B-Full)" at bounding box center [668, 199] width 151 height 19
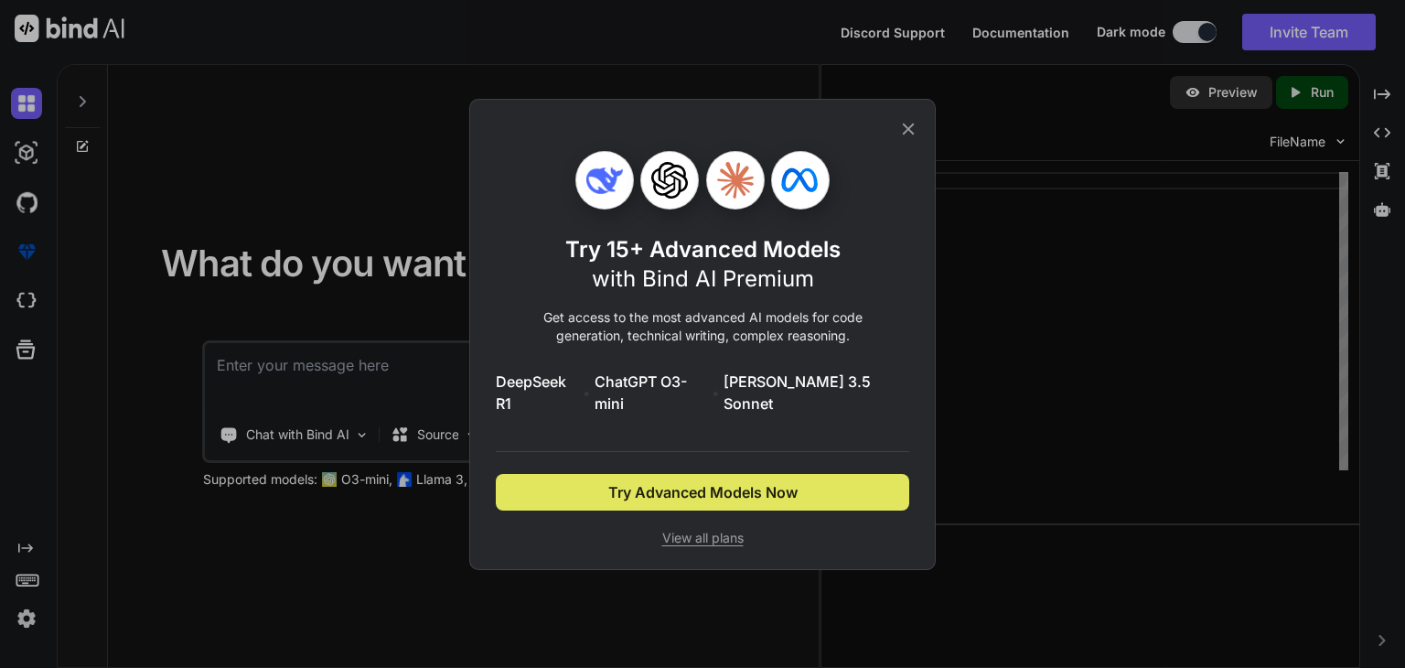
click at [720, 484] on span "Try Advanced Models Now" at bounding box center [702, 492] width 189 height 22
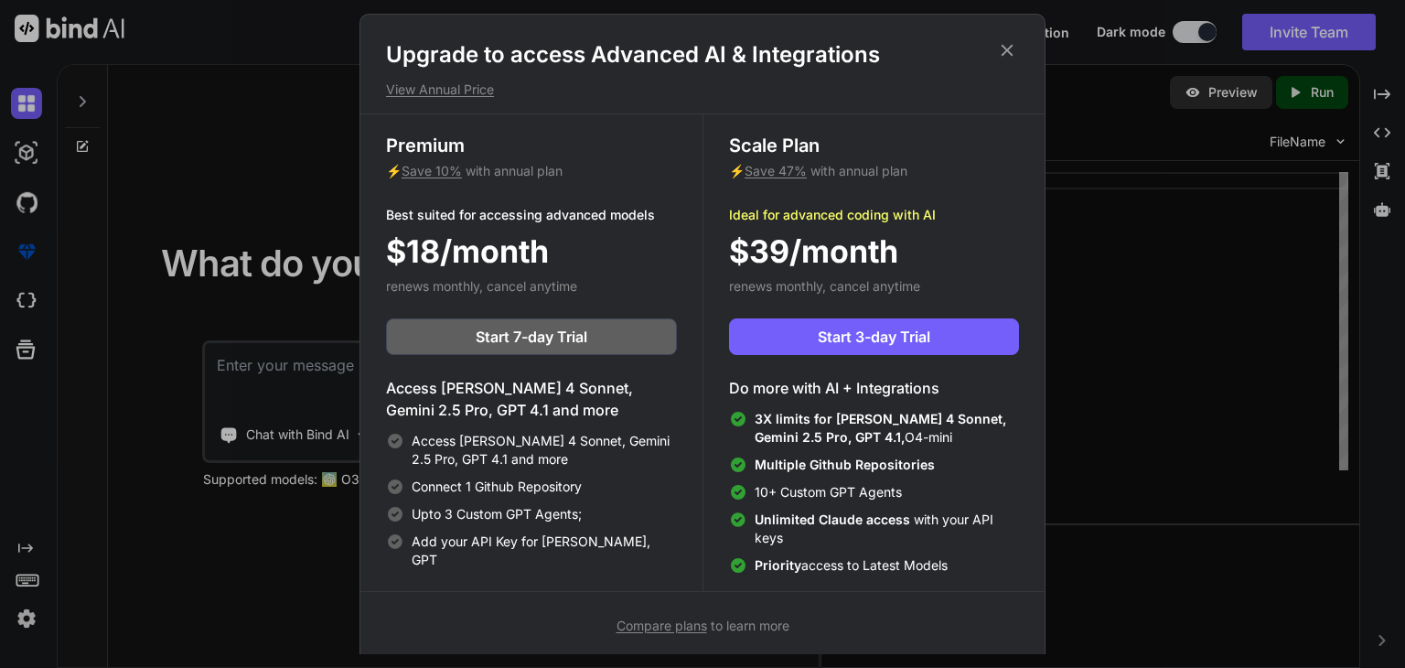
click at [1008, 49] on icon at bounding box center [1008, 51] width 12 height 12
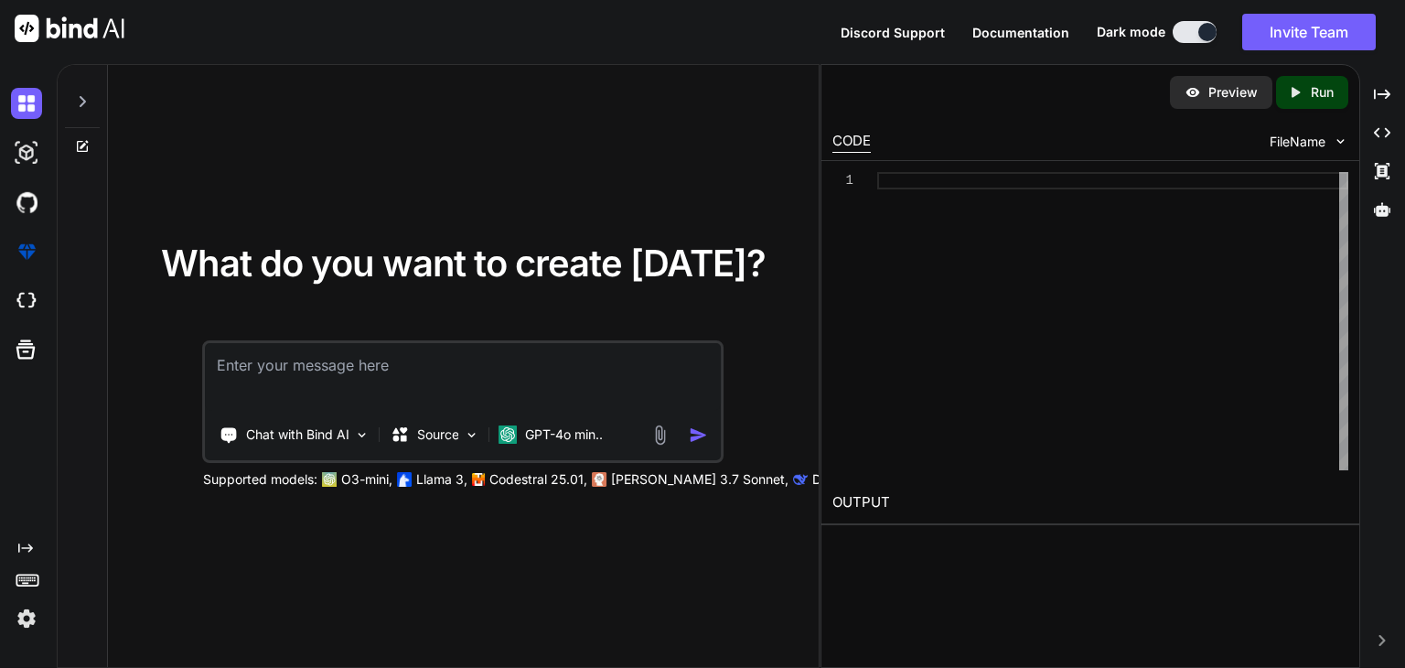
click at [344, 360] on textarea at bounding box center [463, 377] width 515 height 68
paste textarea "### Goal of the project The goal of this project is to train linear classificat…"
type textarea "### Goal of the project The goal of this project is to train linear classificat…"
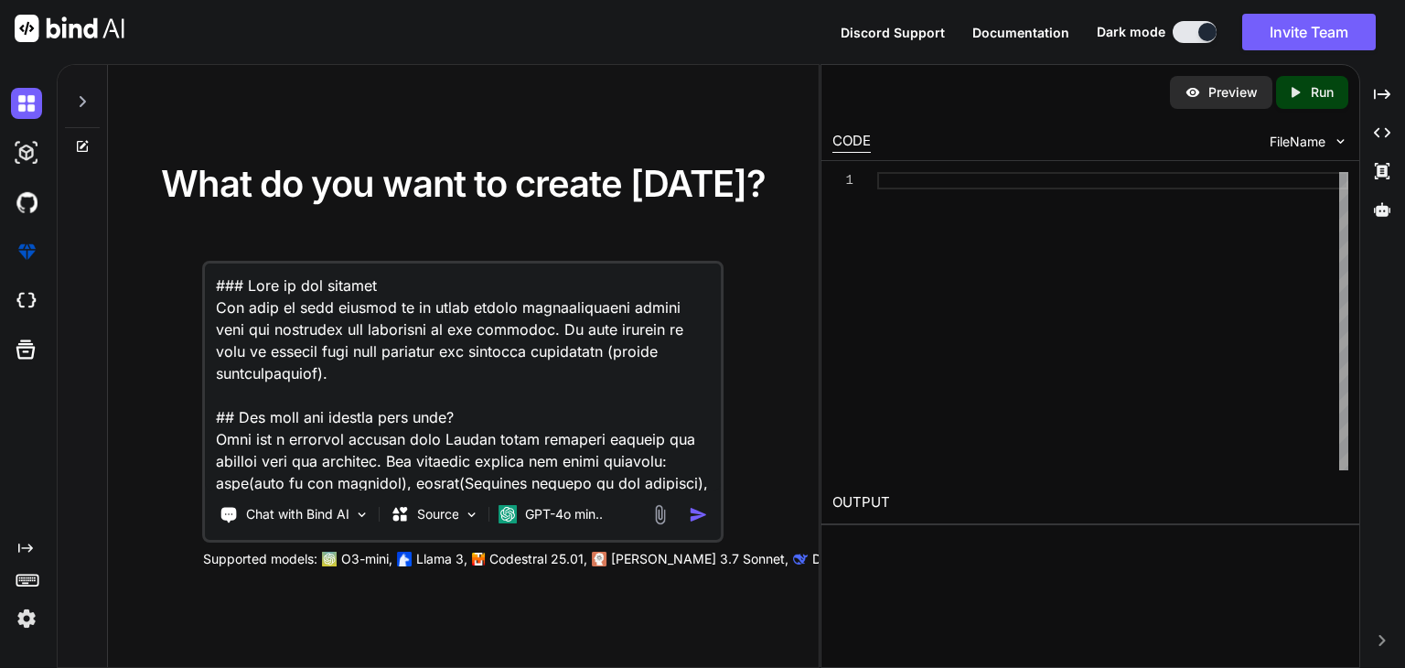
scroll to position [353, 0]
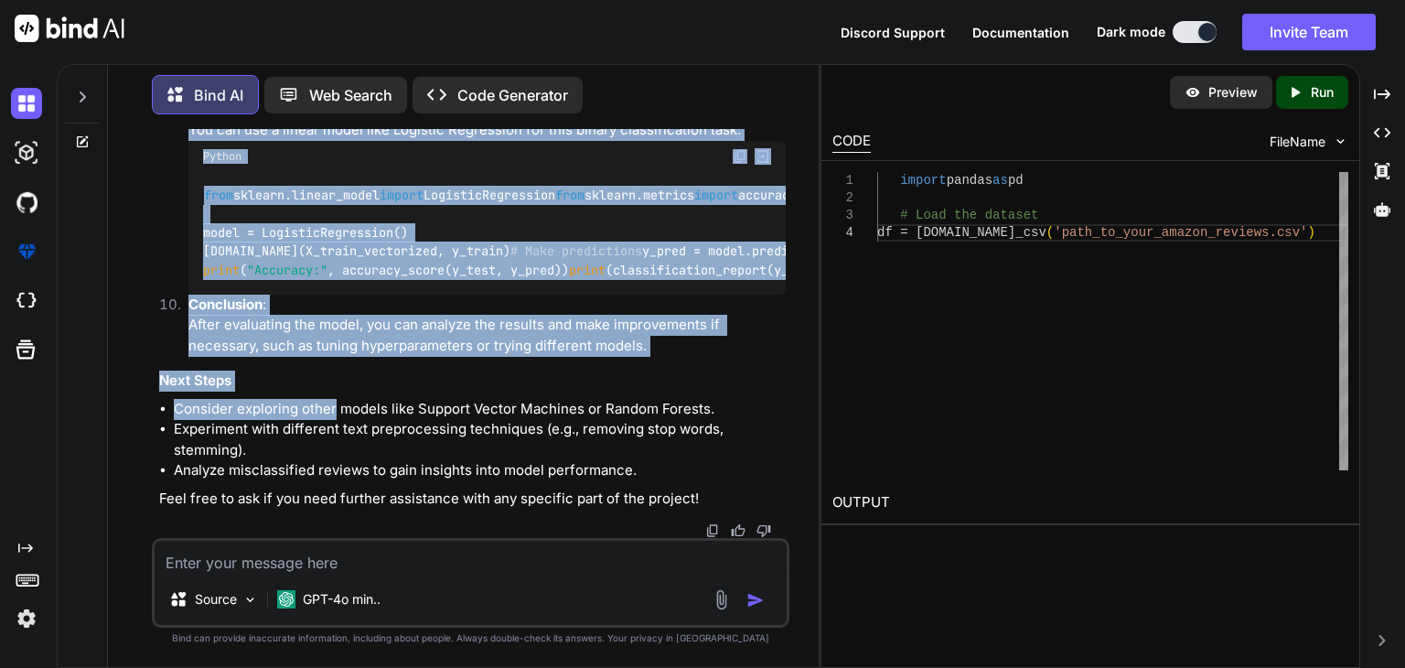
scroll to position [1951, 0]
drag, startPoint x: 158, startPoint y: 155, endPoint x: 656, endPoint y: 350, distance: 534.8
copy div "Step-by-[PERSON_NAME] Load the Dataset : First, you'll need to load the dataset…"
